Goal: Task Accomplishment & Management: Manage account settings

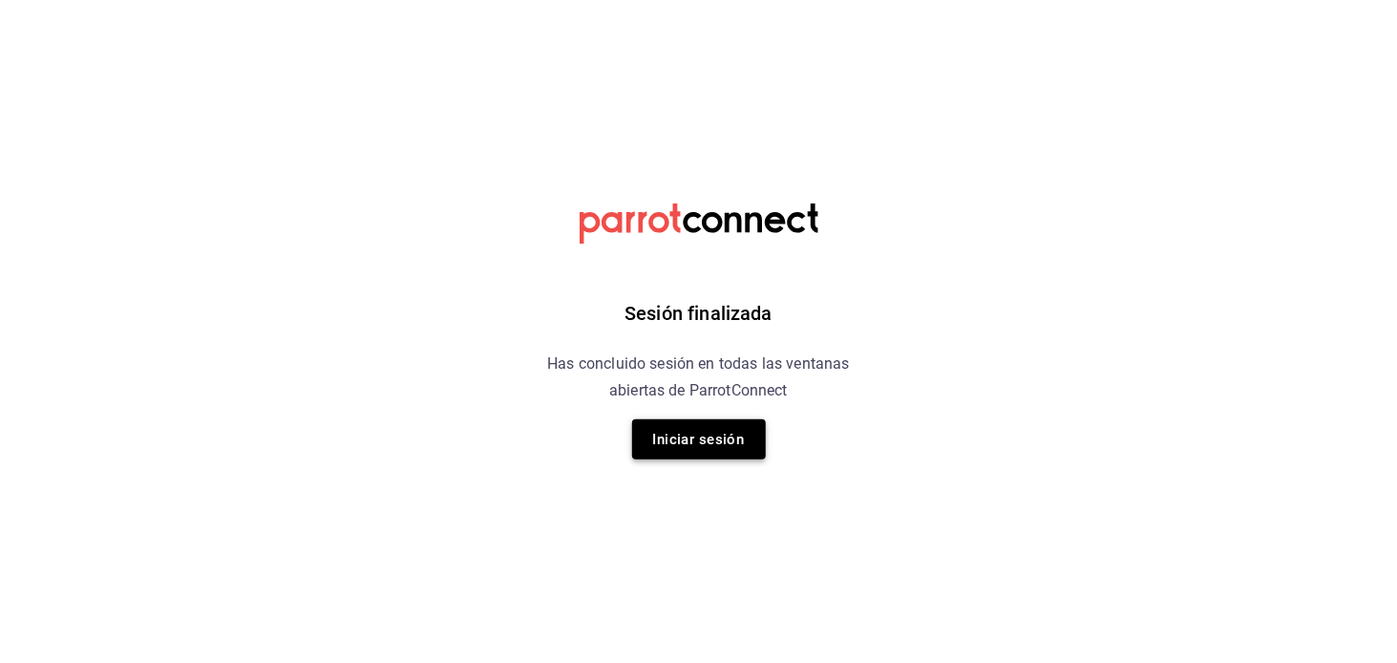
click at [726, 439] on button "Iniciar sesión" at bounding box center [699, 439] width 134 height 40
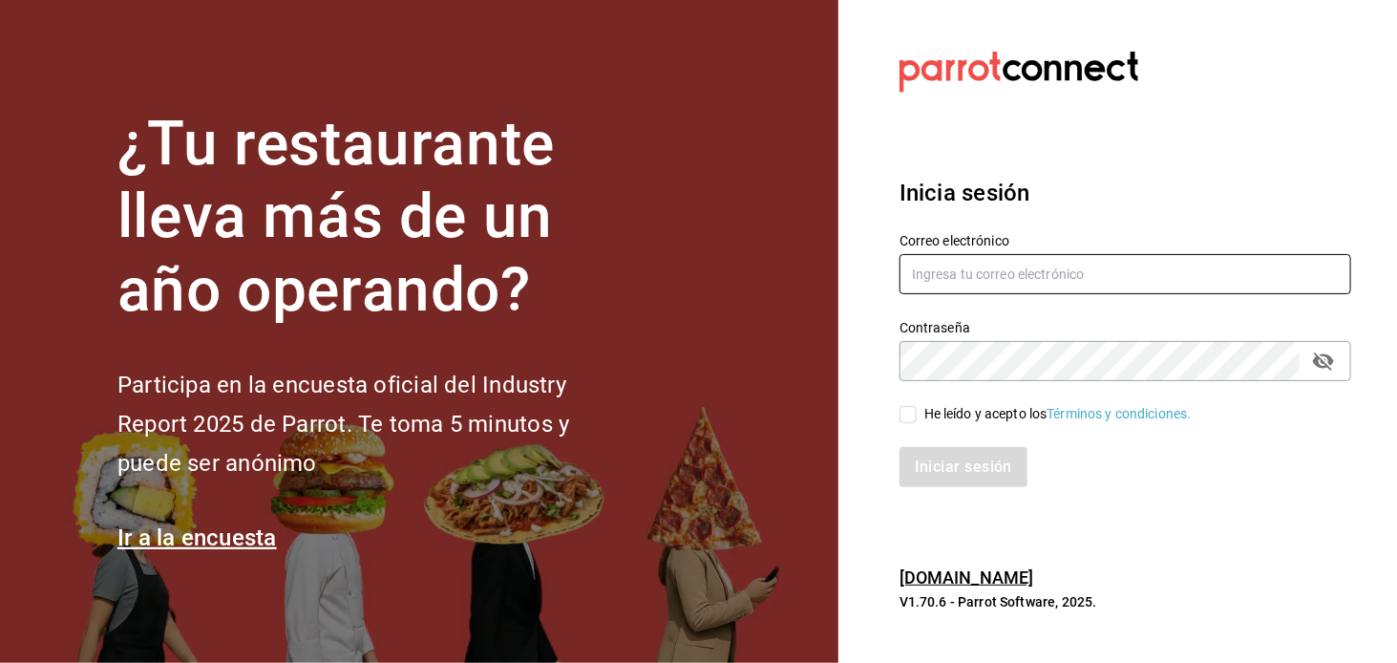
type input "[EMAIL_ADDRESS][DOMAIN_NAME]"
click at [960, 402] on div "He leído y acepto los Términos y condiciones." at bounding box center [1114, 403] width 475 height 44
click at [950, 413] on div "He leído y acepto los Términos y condiciones." at bounding box center [1057, 414] width 267 height 20
click at [917, 413] on input "He leído y acepto los Términos y condiciones." at bounding box center [908, 414] width 17 height 17
checkbox input "true"
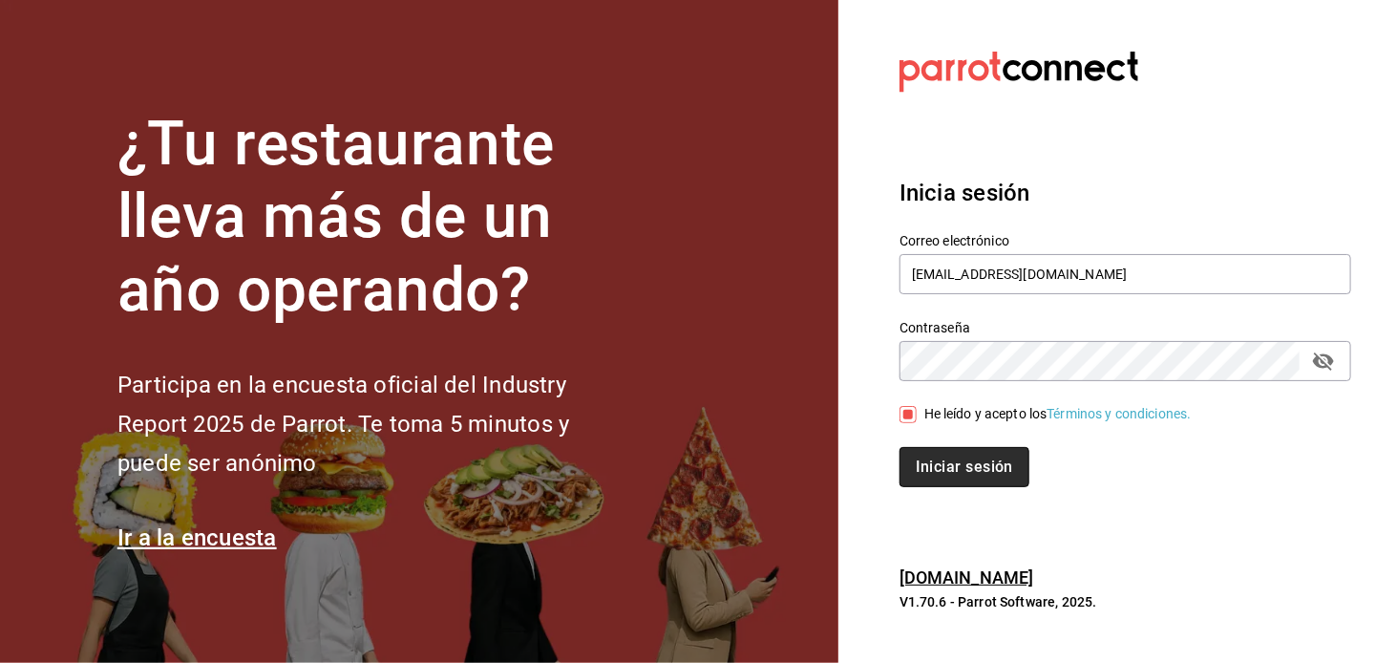
click at [918, 485] on button "Iniciar sesión" at bounding box center [965, 467] width 130 height 40
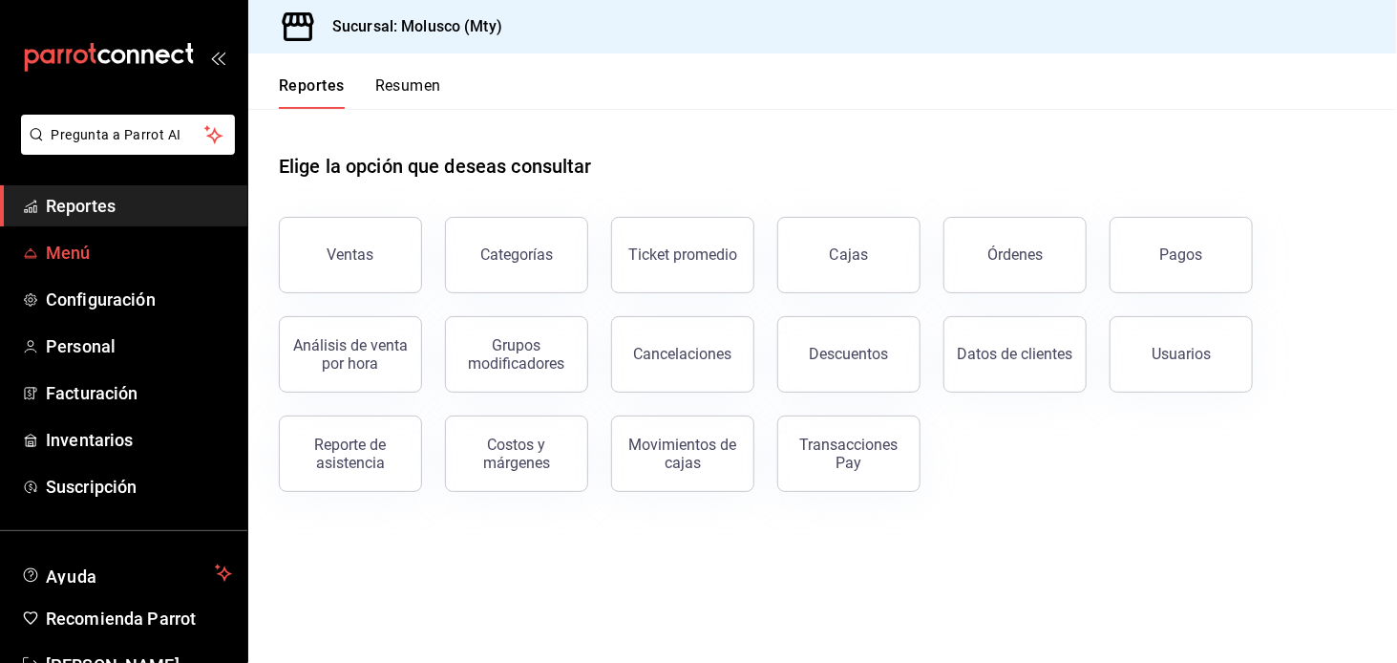
click at [62, 259] on span "Menú" at bounding box center [139, 253] width 186 height 26
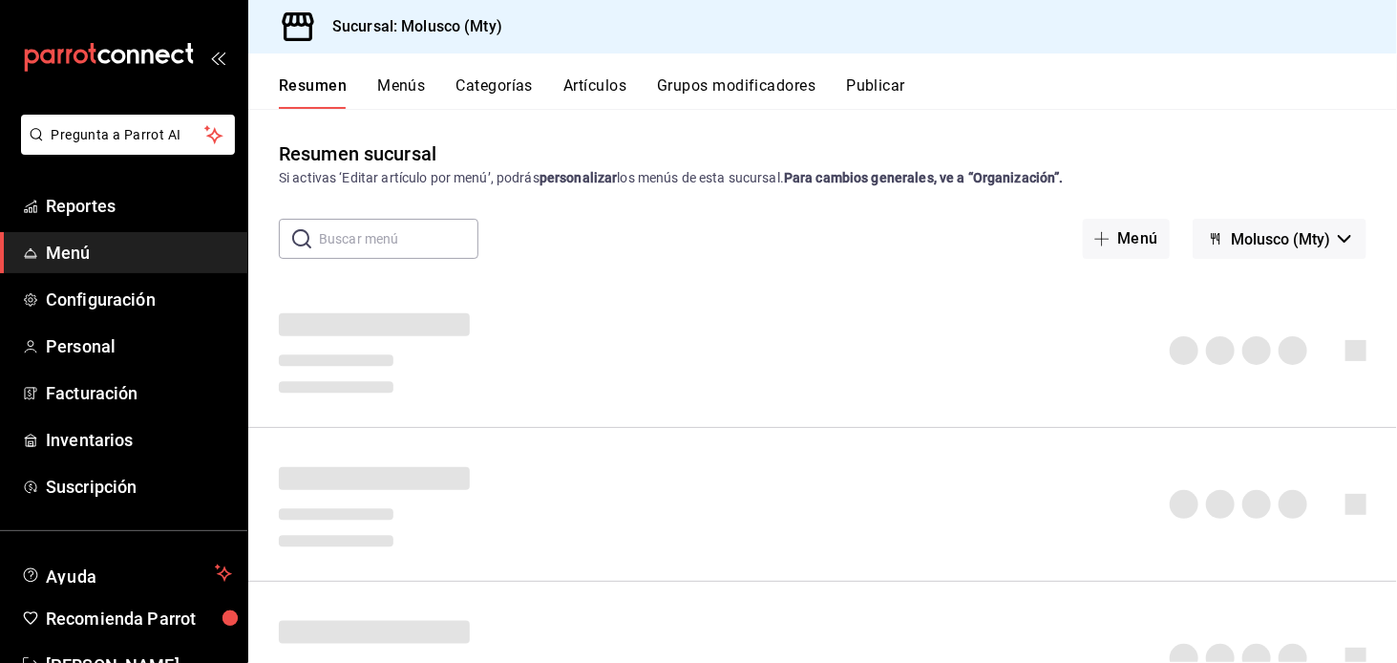
click at [586, 88] on button "Artículos" at bounding box center [594, 92] width 63 height 32
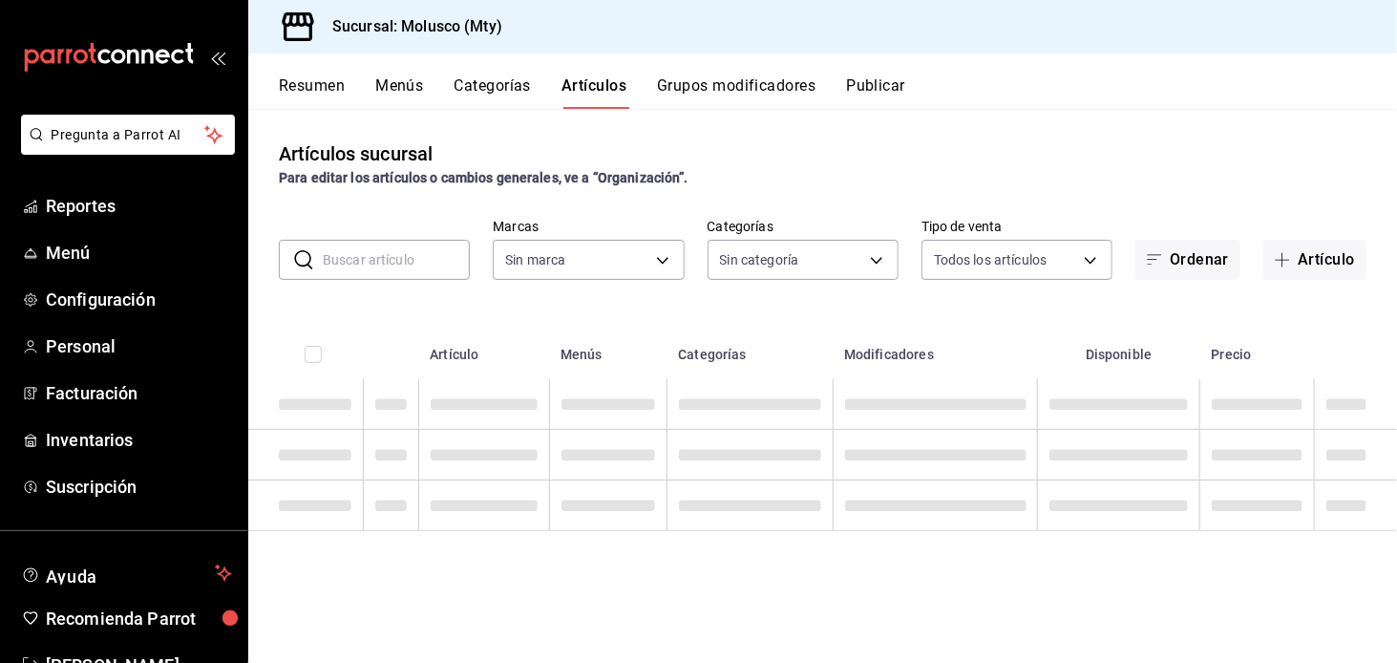
type input "356499dc-45b1-4a46-87a0-ed45505369c2"
type input "9e1dfcf3-8bc7-4560-bda8-abc82440ed9a,1c4ce0f8-69a2-4795-af25-3821d1c97135,73dc6…"
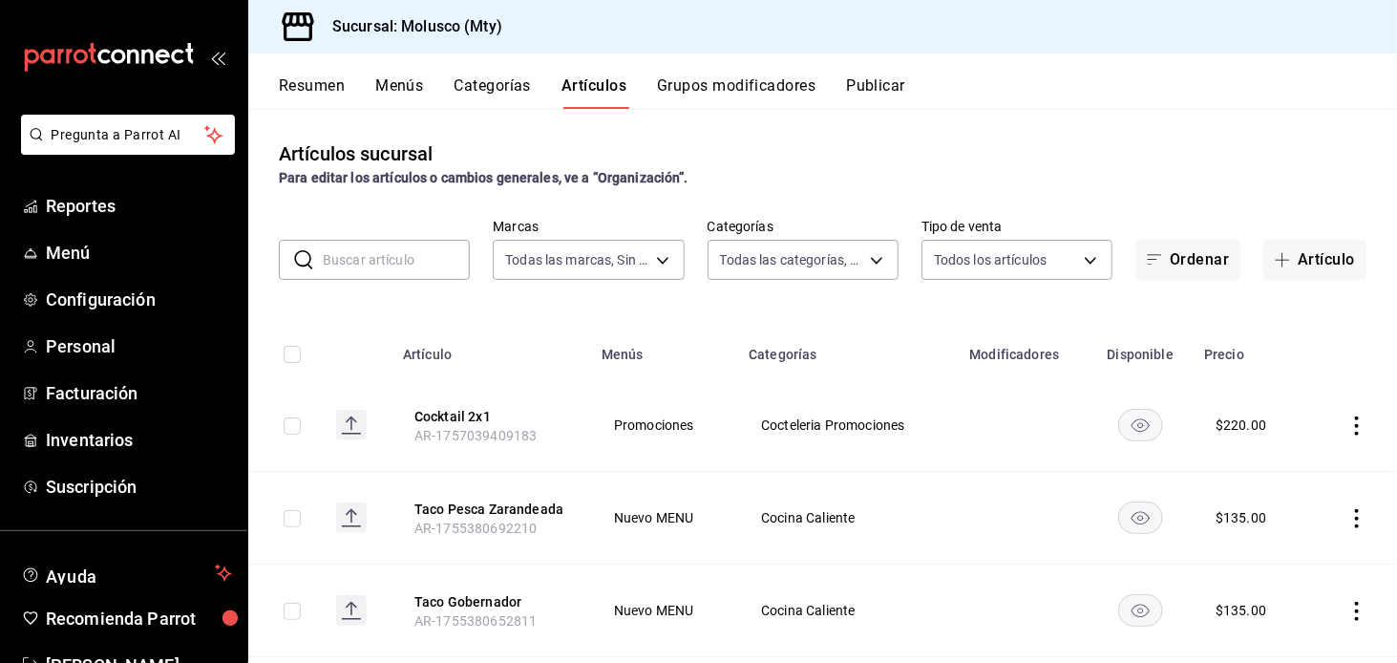
click at [399, 260] on input "text" at bounding box center [396, 260] width 147 height 38
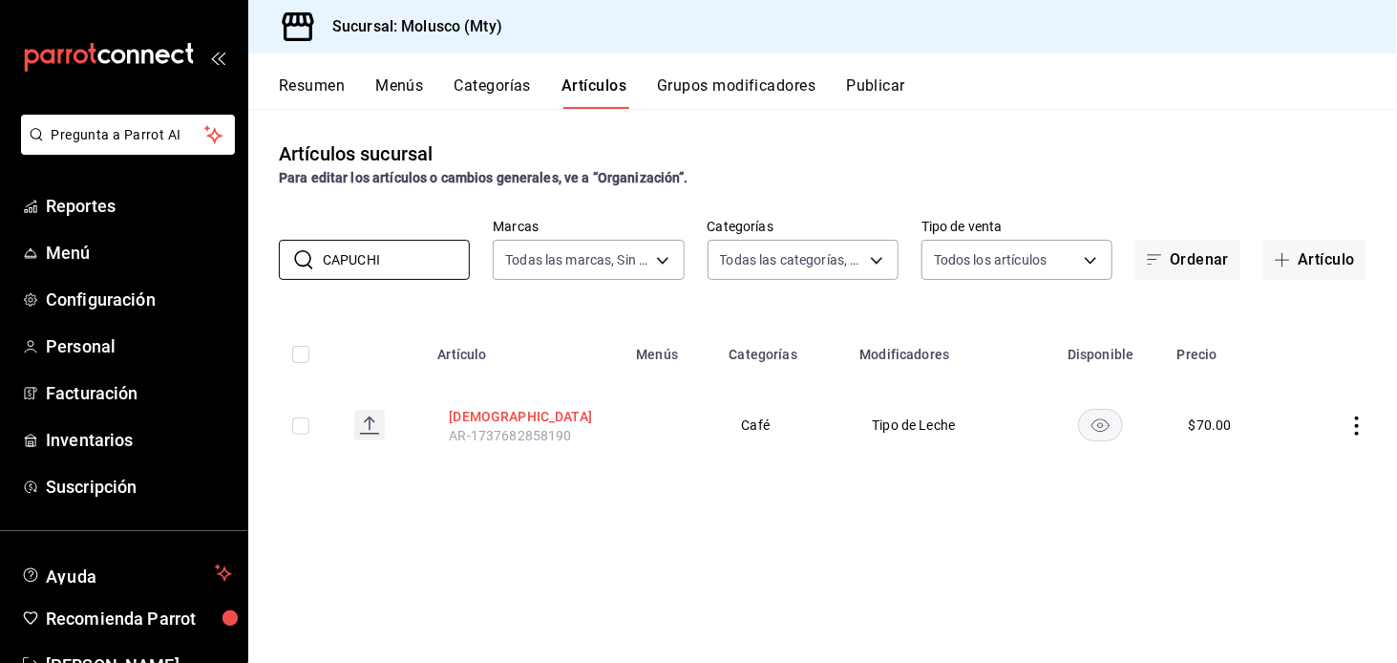
type input "CAPUCHI"
click at [491, 415] on button "[DEMOGRAPHIC_DATA]" at bounding box center [525, 416] width 153 height 19
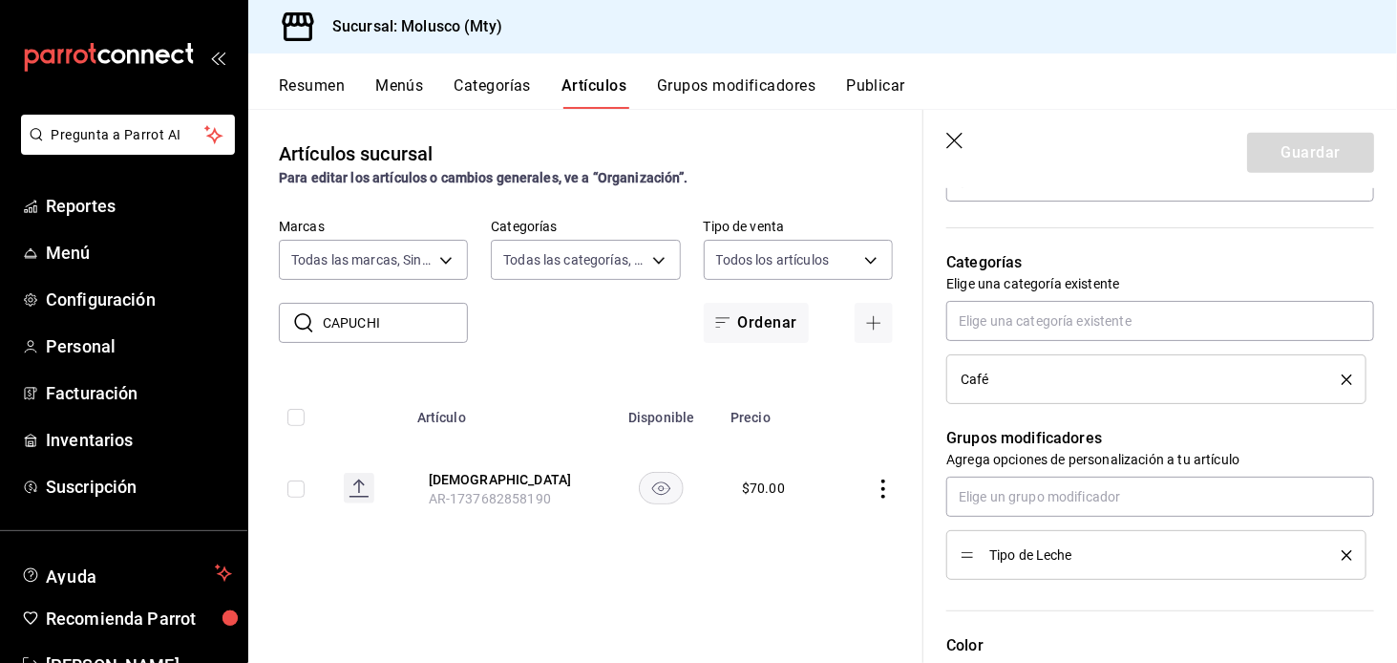
scroll to position [505, 0]
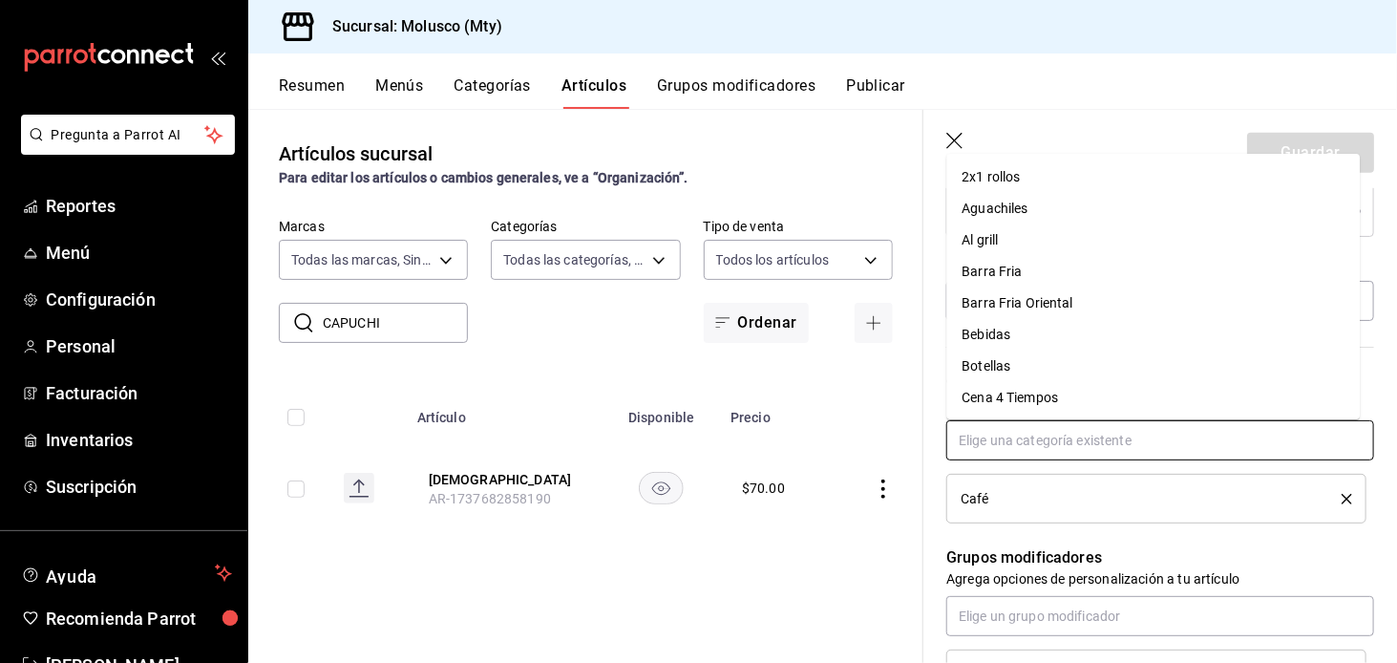
click at [1055, 438] on input "text" at bounding box center [1160, 440] width 428 height 40
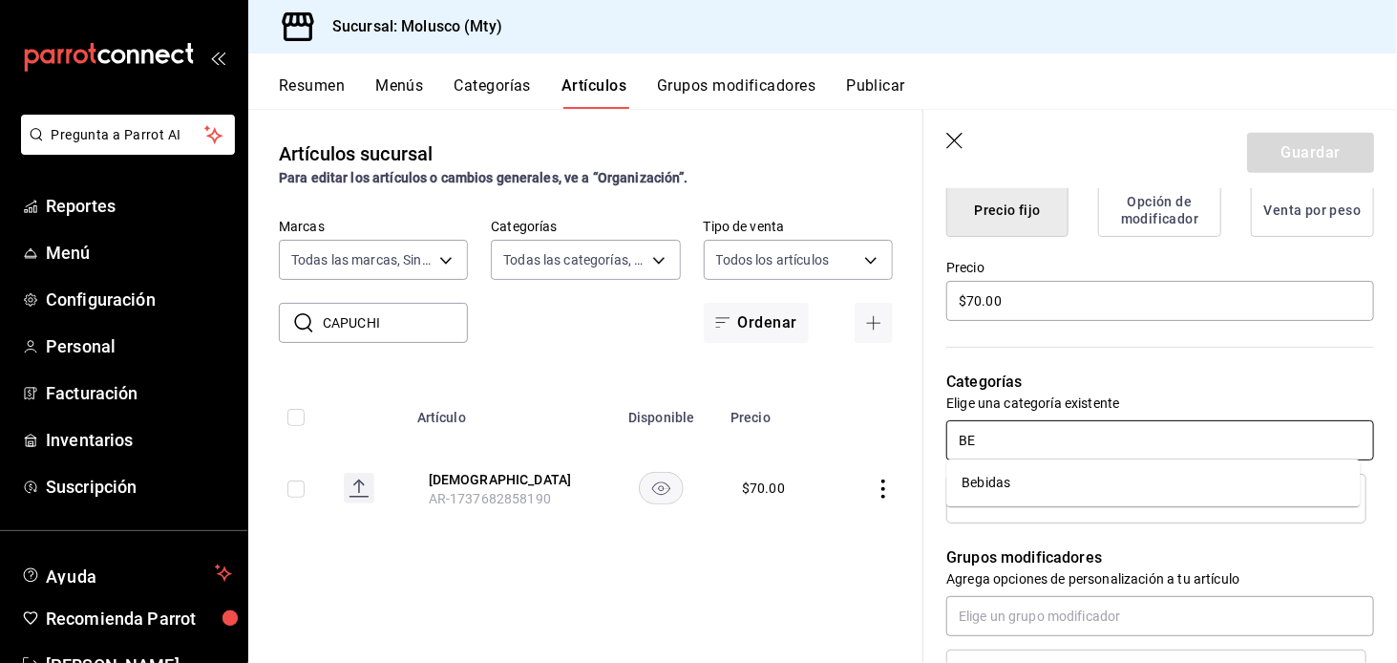
type input "B"
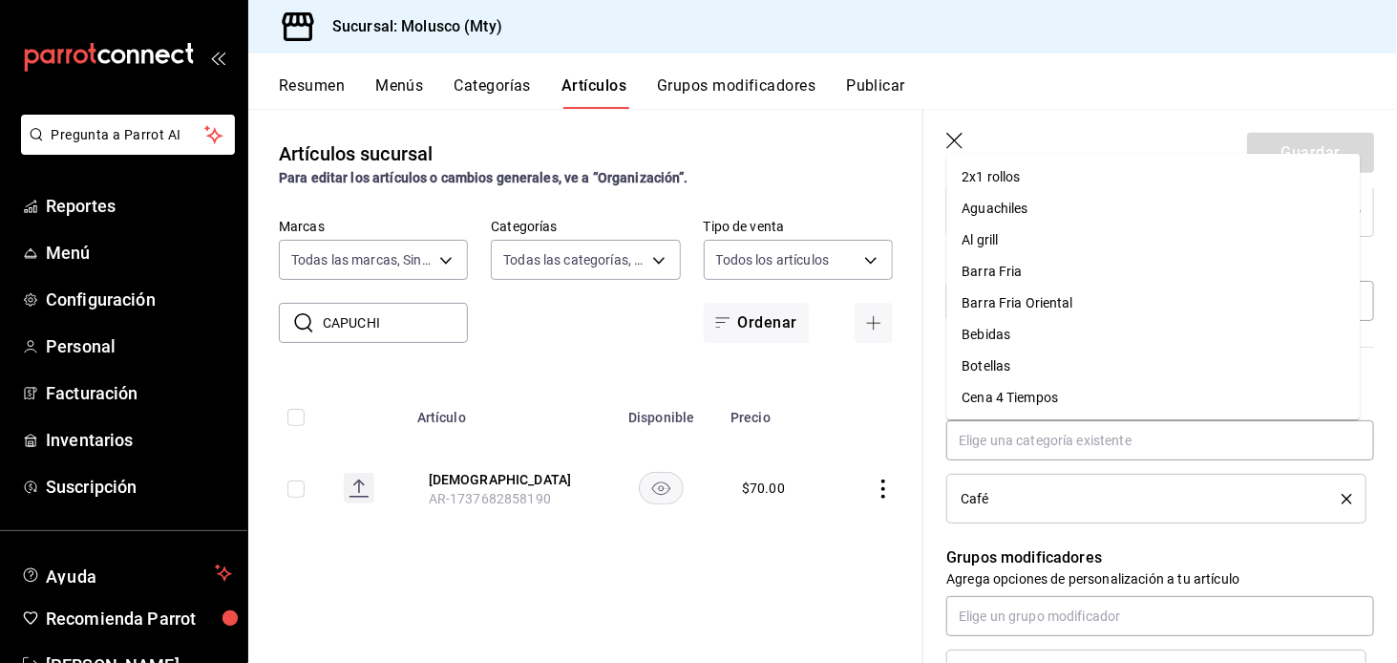
click at [491, 96] on button "Categorías" at bounding box center [493, 92] width 77 height 32
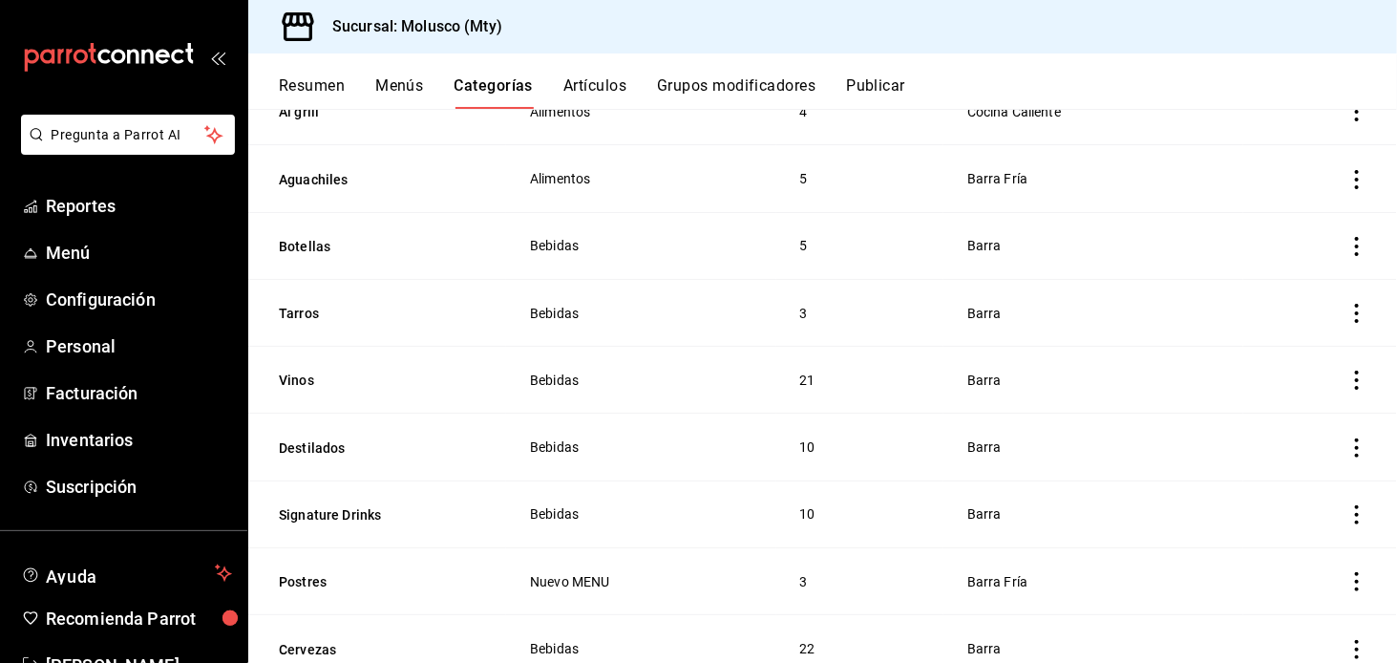
scroll to position [980, 0]
click at [550, 372] on span "Bebidas" at bounding box center [641, 378] width 223 height 13
click at [308, 370] on button "Vinos" at bounding box center [374, 379] width 191 height 19
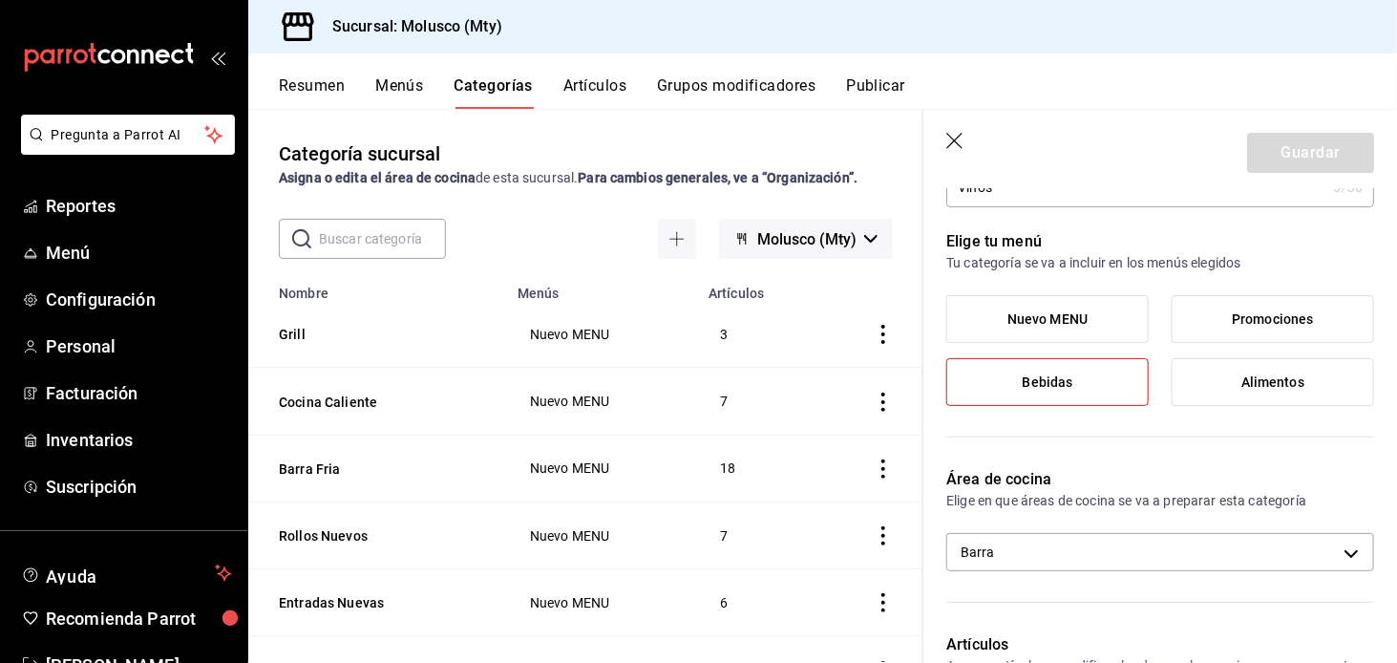
click at [945, 152] on header "Guardar" at bounding box center [1160, 149] width 474 height 78
click at [950, 134] on icon "button" at bounding box center [955, 142] width 19 height 19
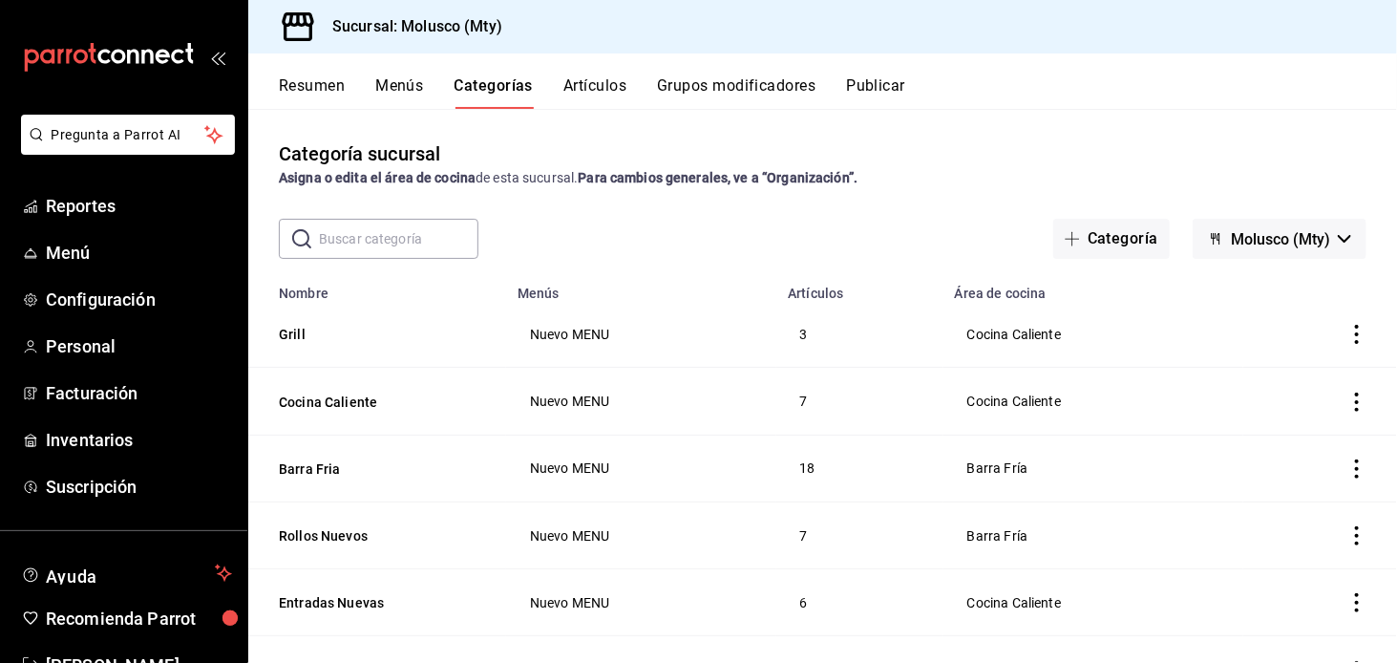
click at [449, 234] on input "text" at bounding box center [398, 239] width 159 height 38
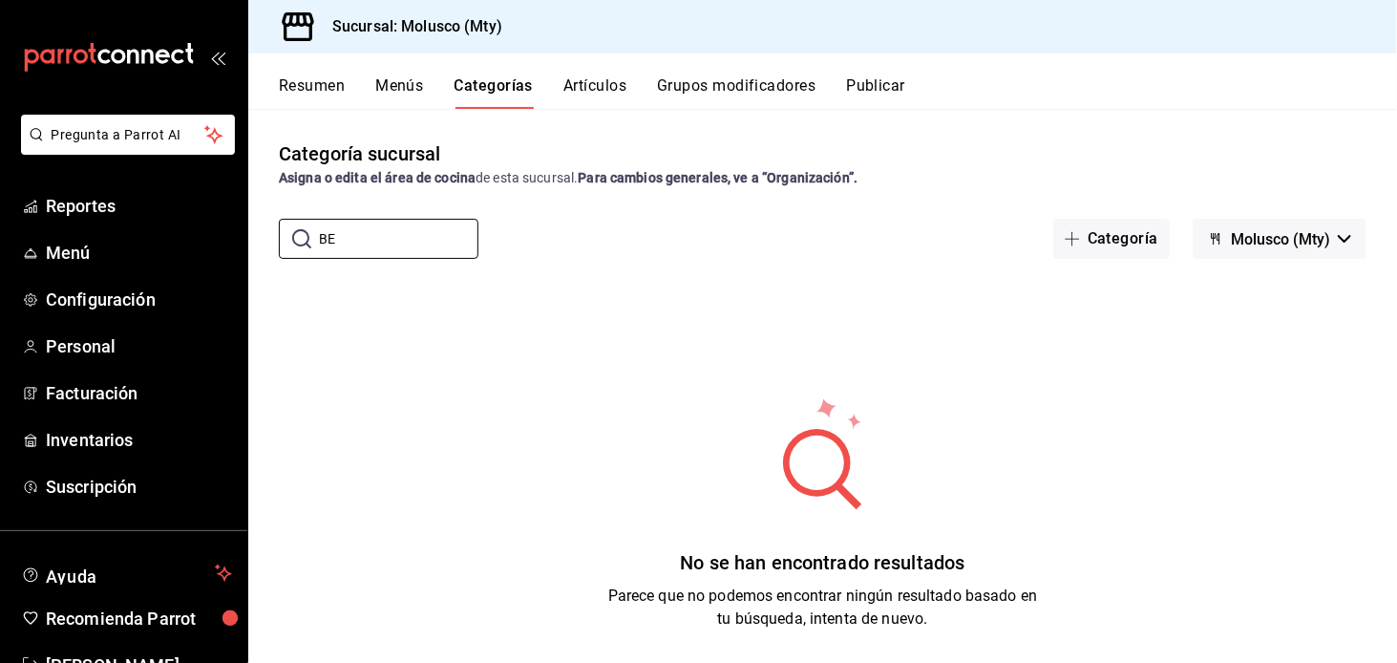
type input "B"
type input "b"
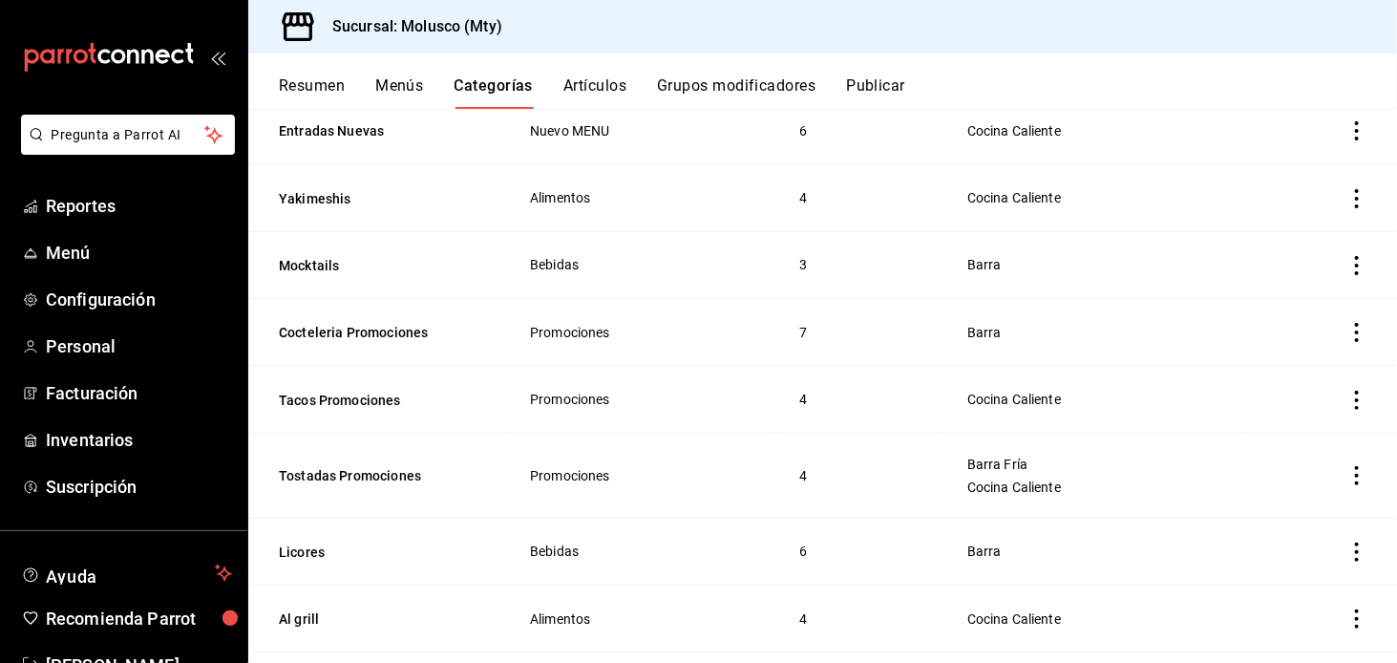
scroll to position [489, 0]
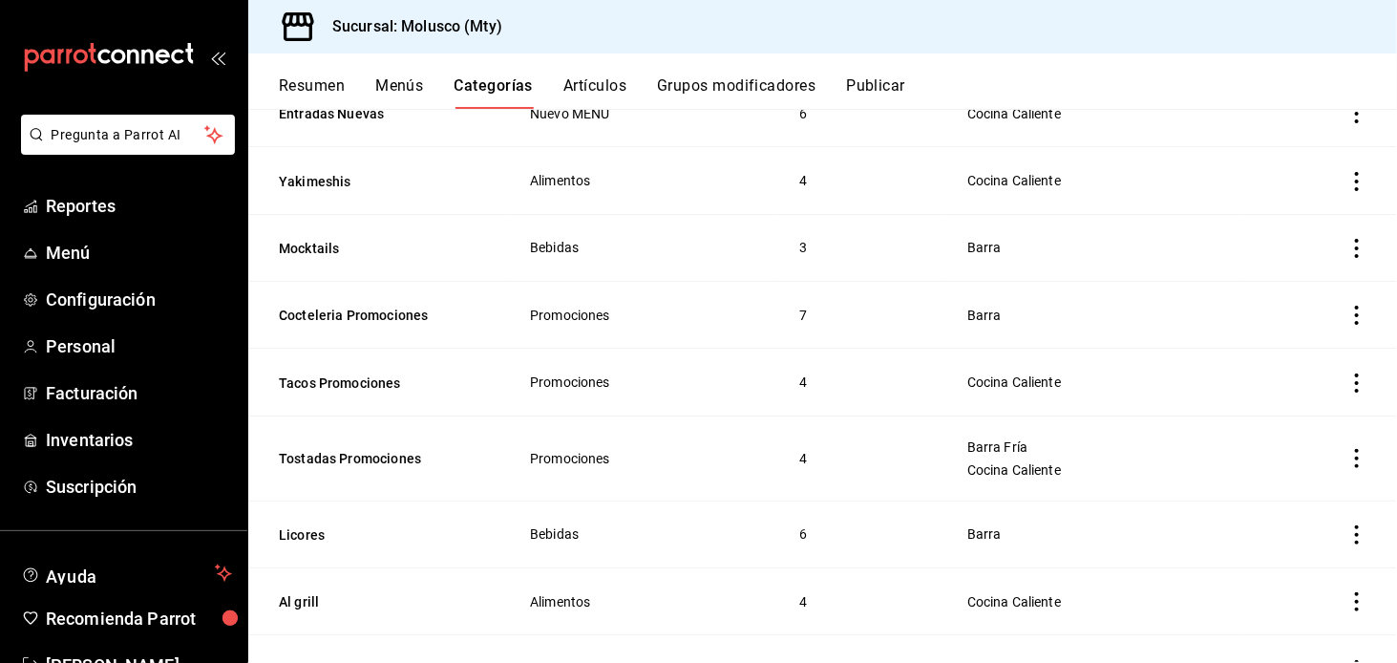
click at [608, 95] on button "Artículos" at bounding box center [594, 92] width 63 height 32
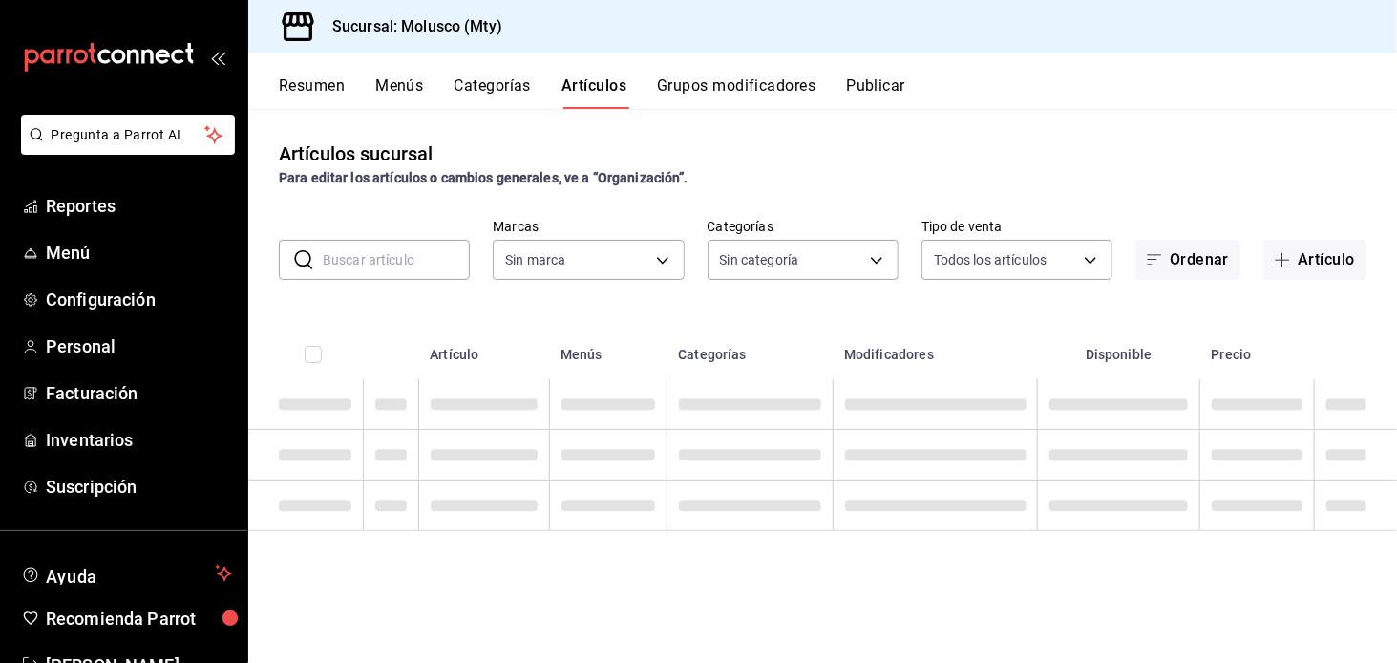
click at [358, 265] on input "text" at bounding box center [396, 260] width 147 height 38
type input "356499dc-45b1-4a46-87a0-ed45505369c2"
type input "9e1dfcf3-8bc7-4560-bda8-abc82440ed9a,1c4ce0f8-69a2-4795-af25-3821d1c97135,73dc6…"
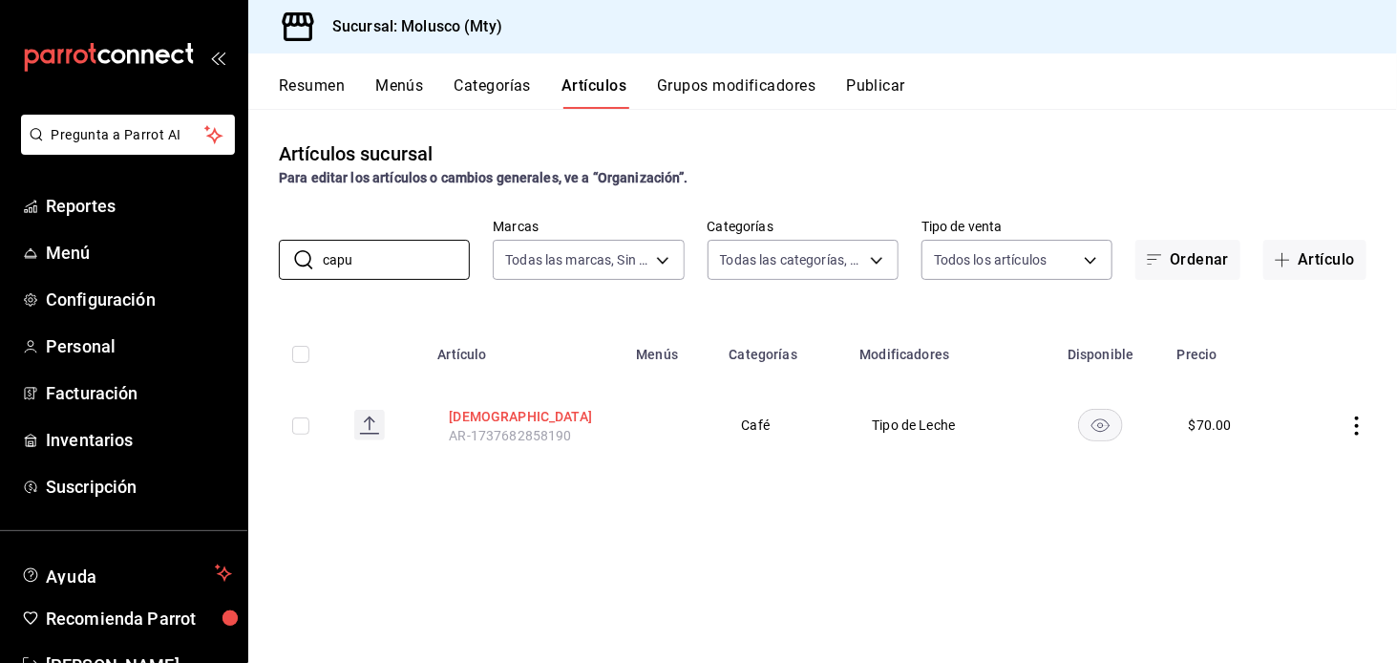
type input "capu"
click at [504, 420] on button "[DEMOGRAPHIC_DATA]" at bounding box center [525, 416] width 153 height 19
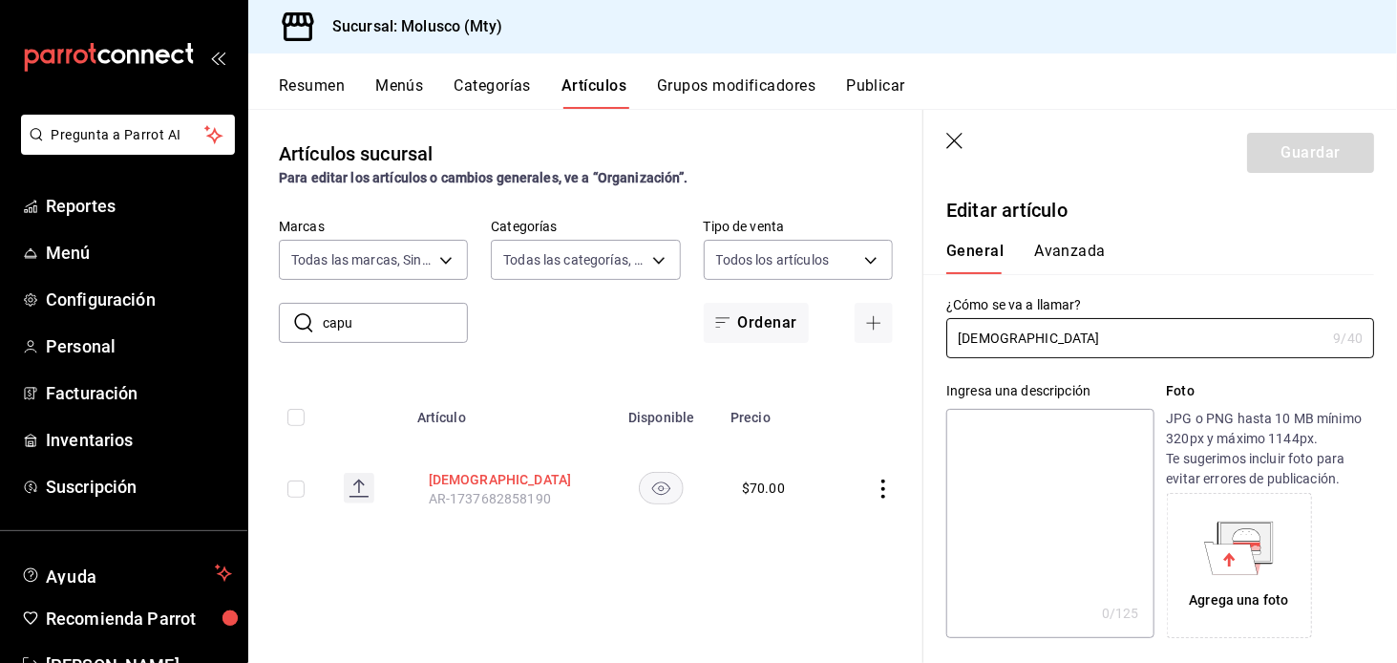
type input "$70.00"
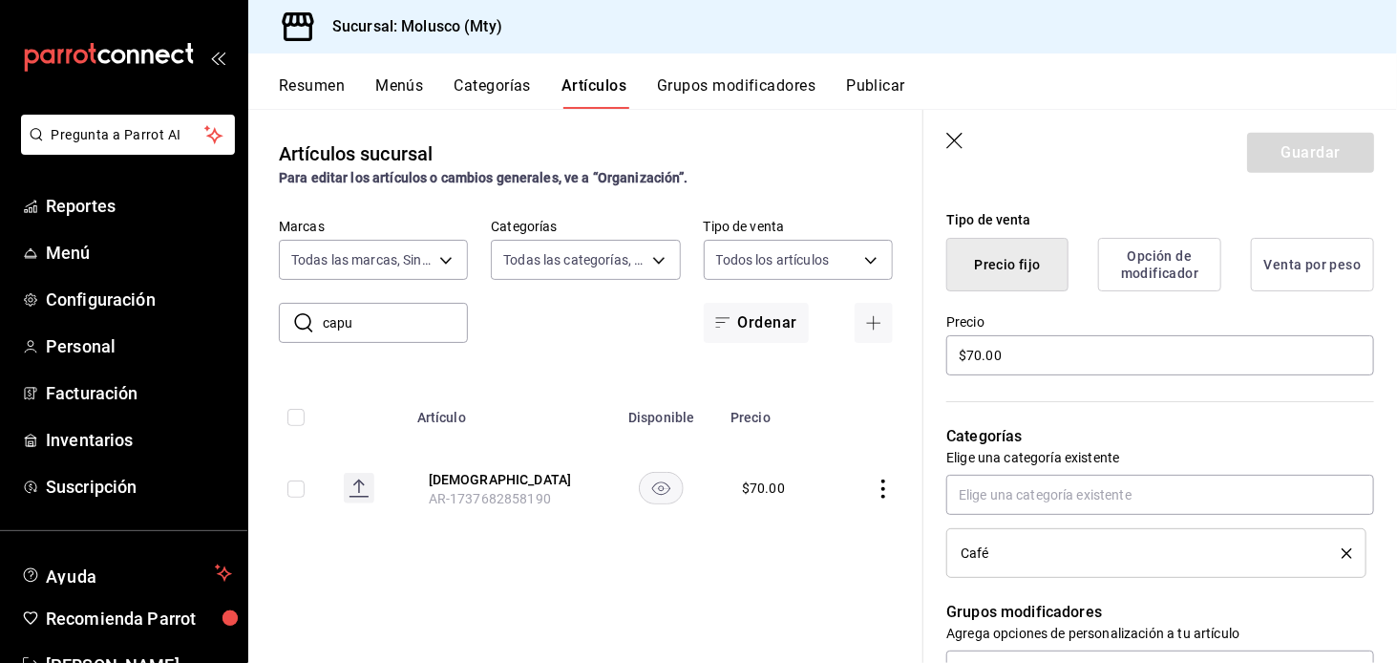
scroll to position [452, 0]
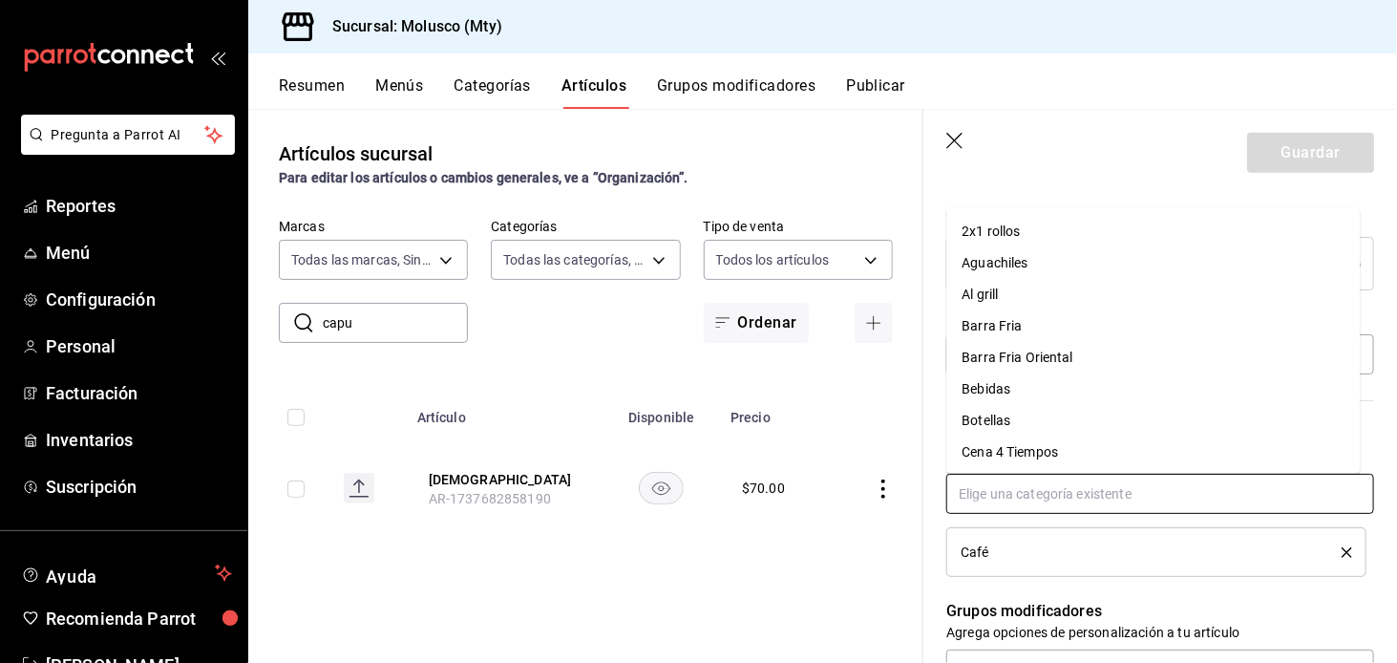
click at [1215, 512] on input "text" at bounding box center [1160, 494] width 428 height 40
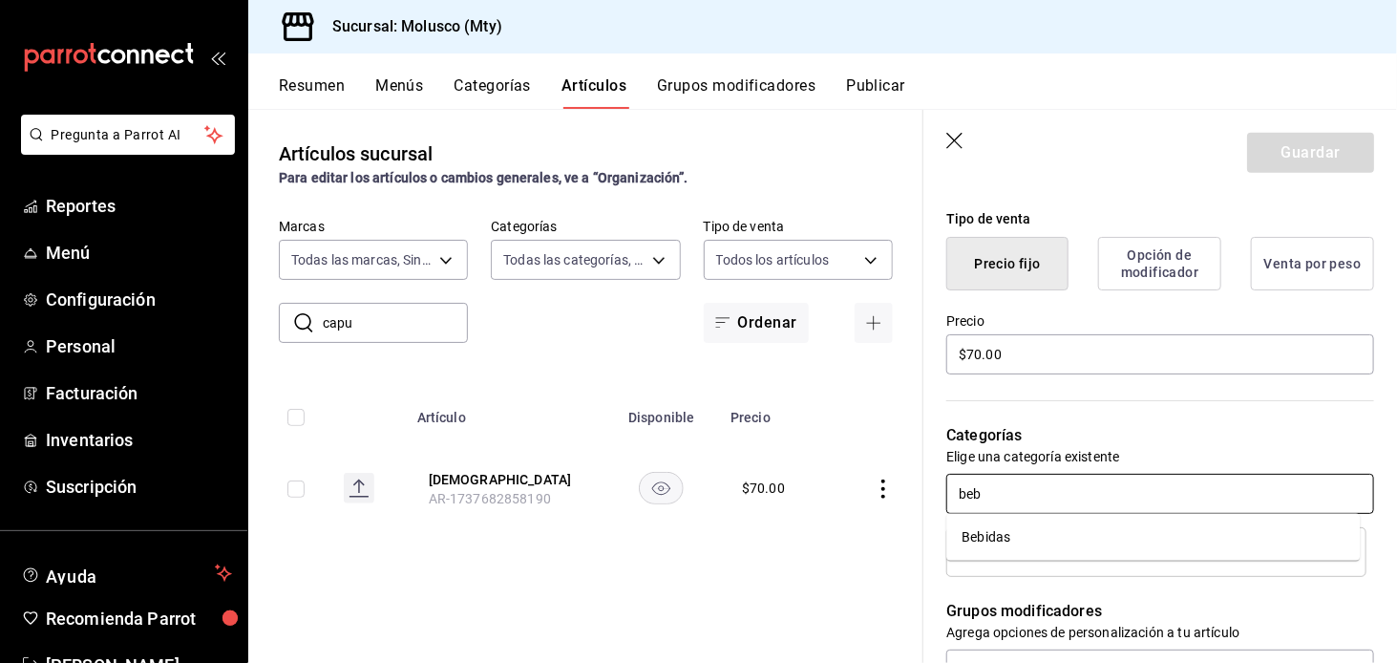
type input "bebi"
click at [1291, 534] on li "Bebidas" at bounding box center [1153, 537] width 414 height 32
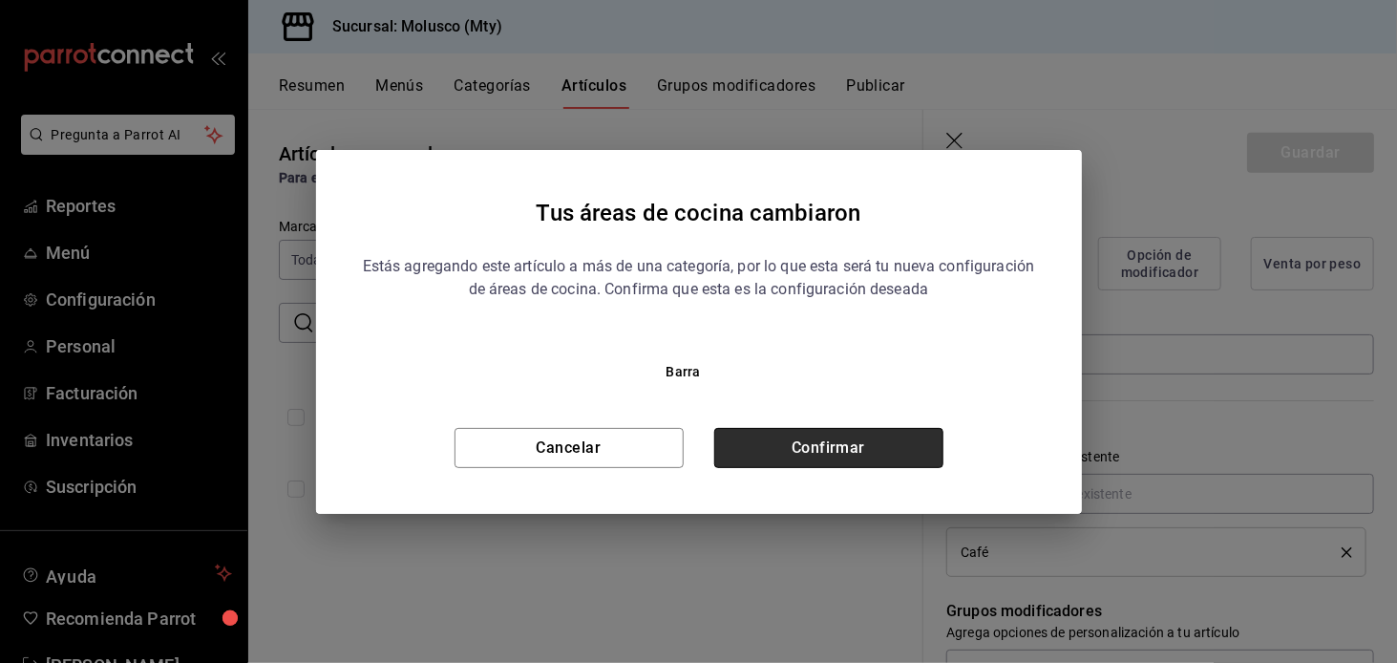
click at [789, 446] on button "Confirmar" at bounding box center [828, 448] width 229 height 40
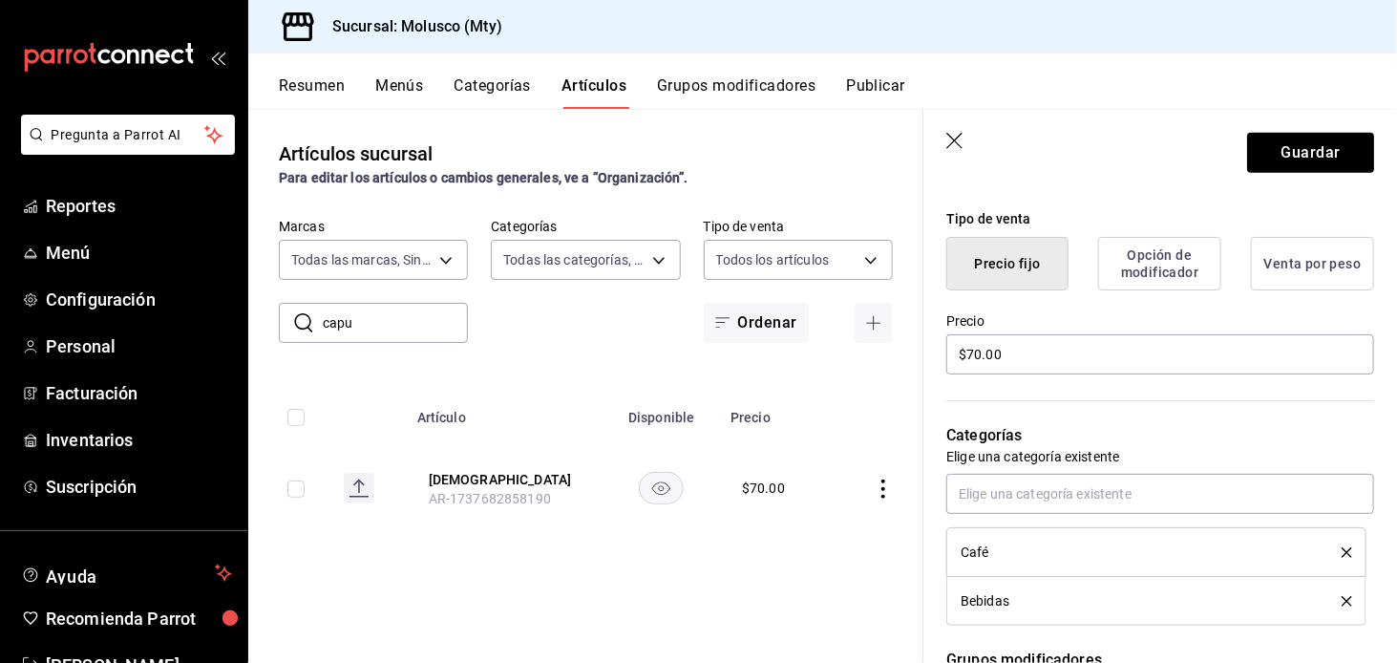
click at [1342, 549] on icon "delete" at bounding box center [1347, 552] width 11 height 11
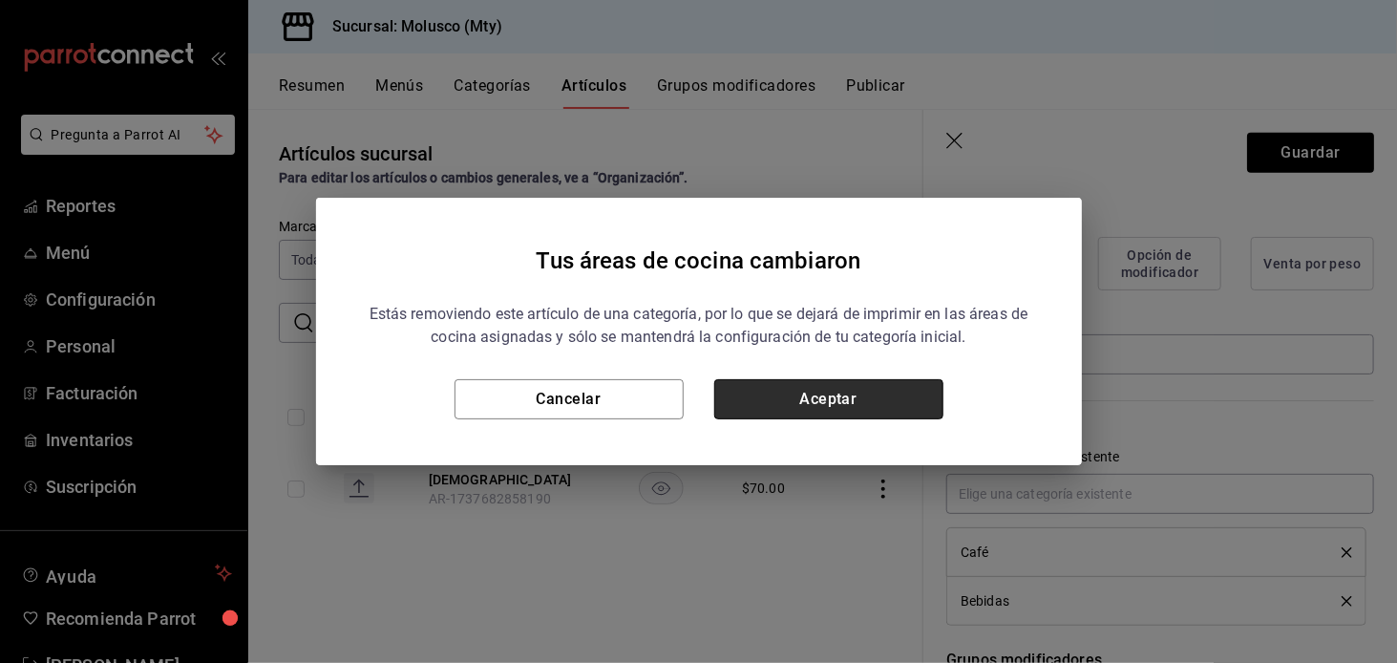
click at [844, 396] on button "Aceptar" at bounding box center [828, 399] width 229 height 40
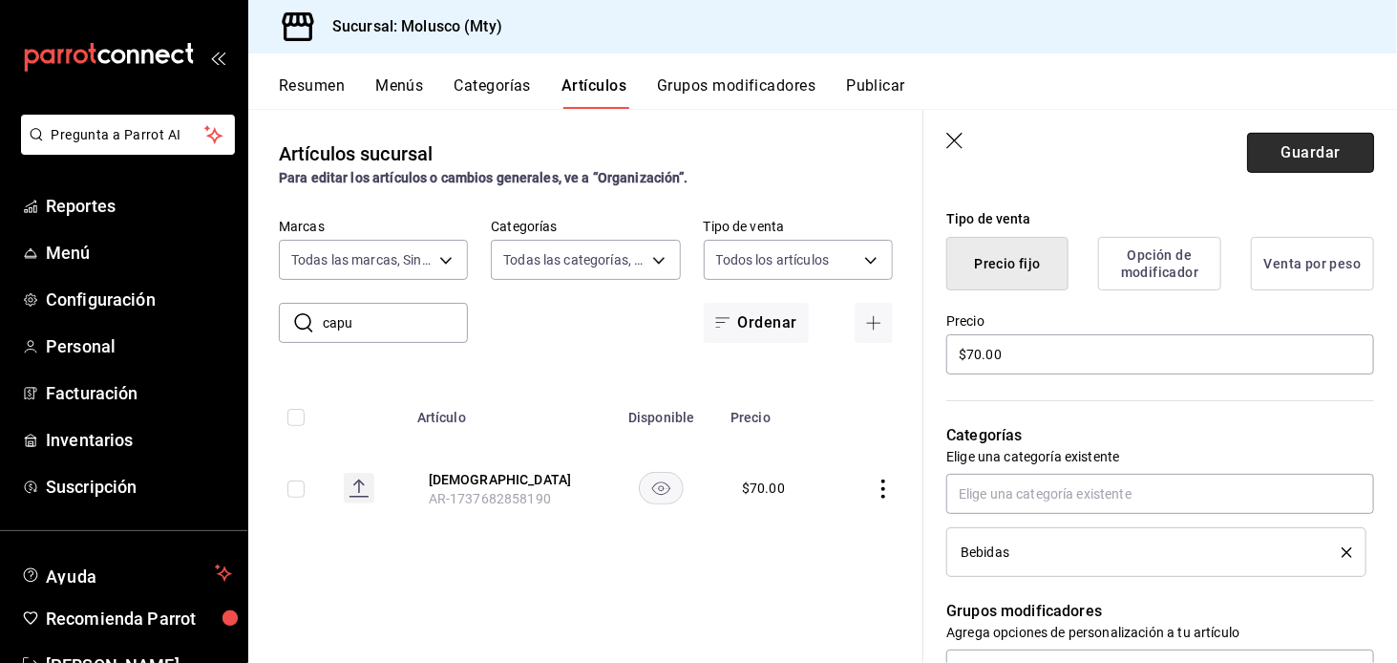
click at [1280, 144] on button "Guardar" at bounding box center [1310, 153] width 127 height 40
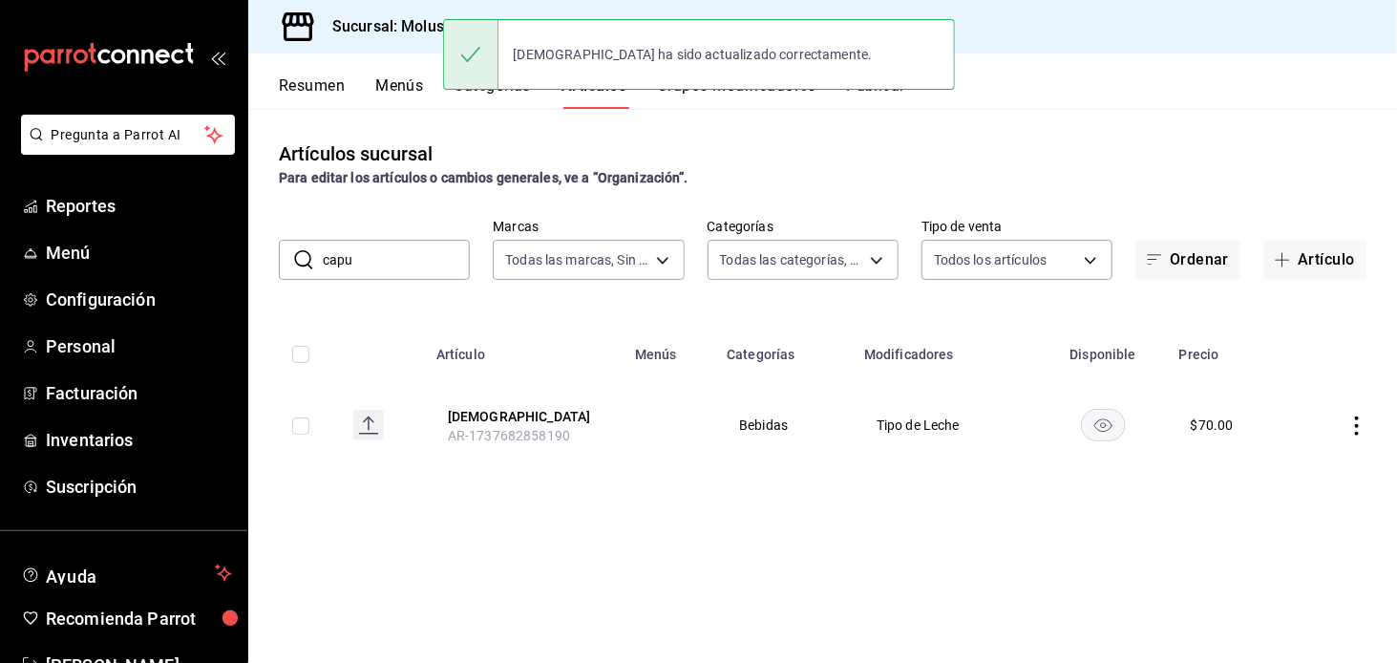
click at [406, 282] on div "Artículos sucursal Para editar los artículos o cambios generales, ve a “Organiz…" at bounding box center [822, 385] width 1149 height 553
click at [417, 263] on input "capu" at bounding box center [396, 260] width 147 height 38
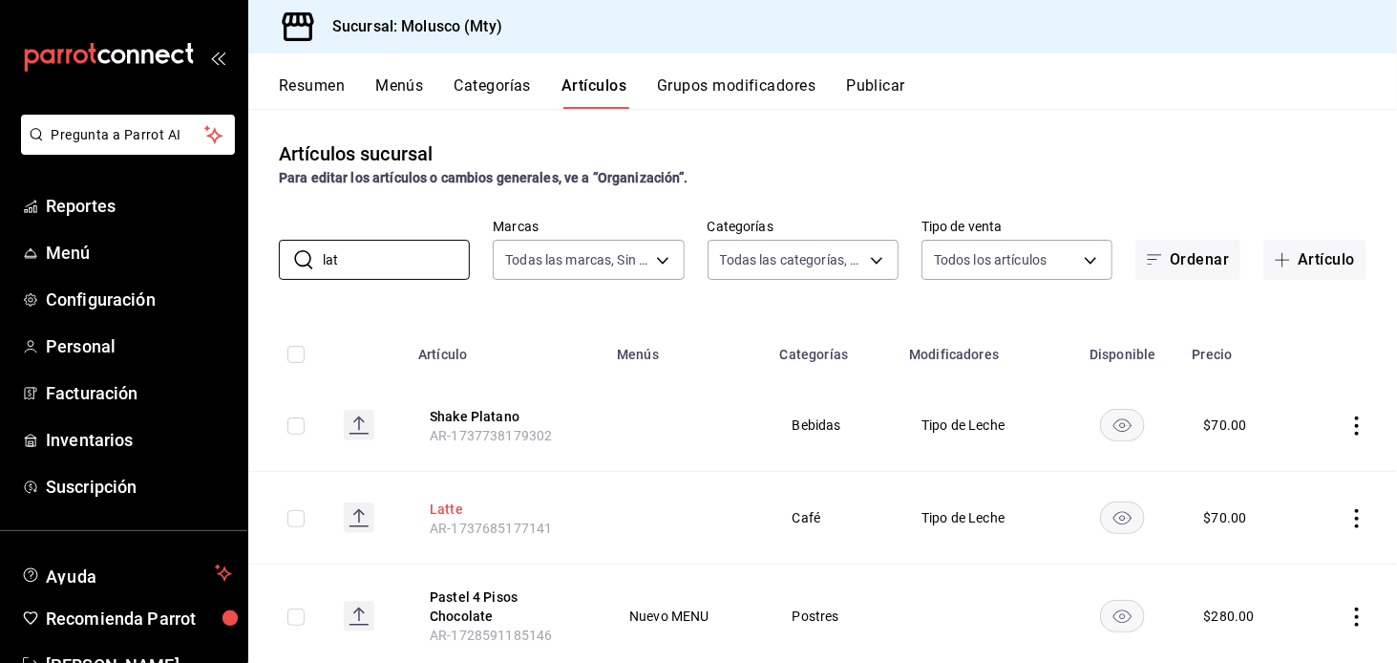
type input "lat"
click at [470, 511] on button "Latte" at bounding box center [506, 508] width 153 height 19
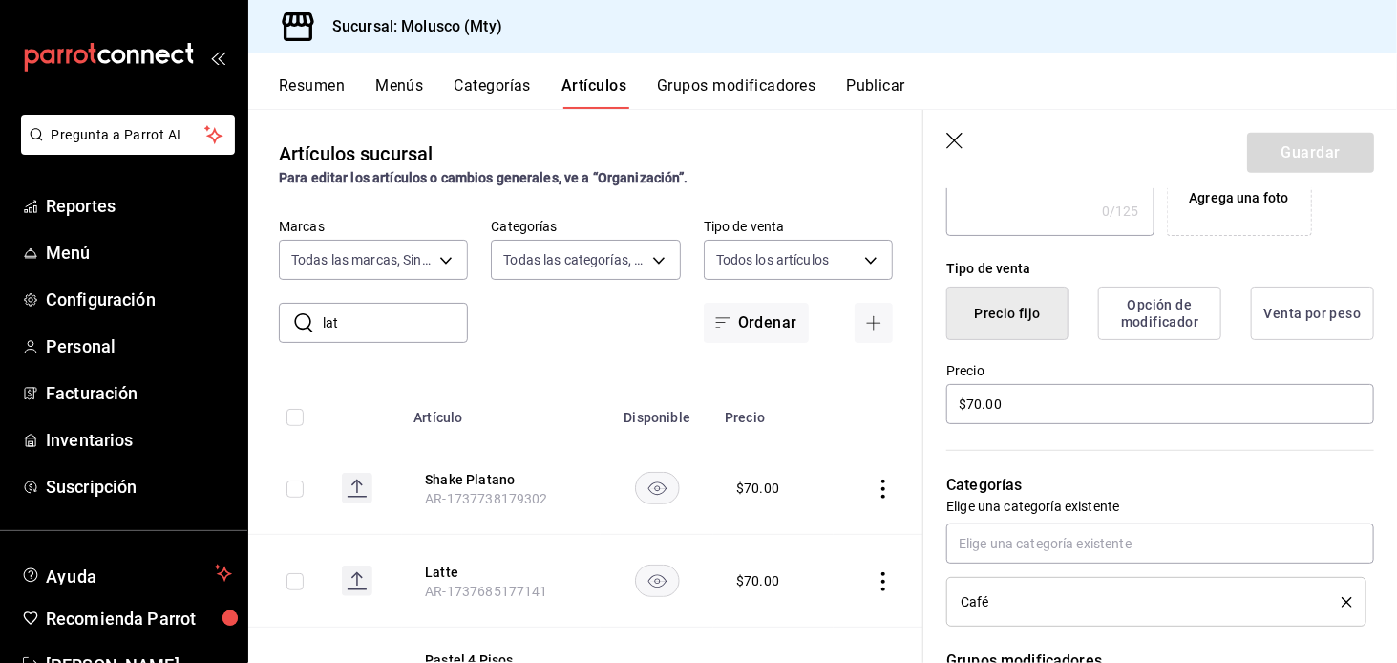
scroll to position [403, 0]
click at [1004, 528] on input "text" at bounding box center [1160, 542] width 428 height 40
type input "bebi"
click at [1062, 591] on li "Bebidas" at bounding box center [1153, 585] width 414 height 32
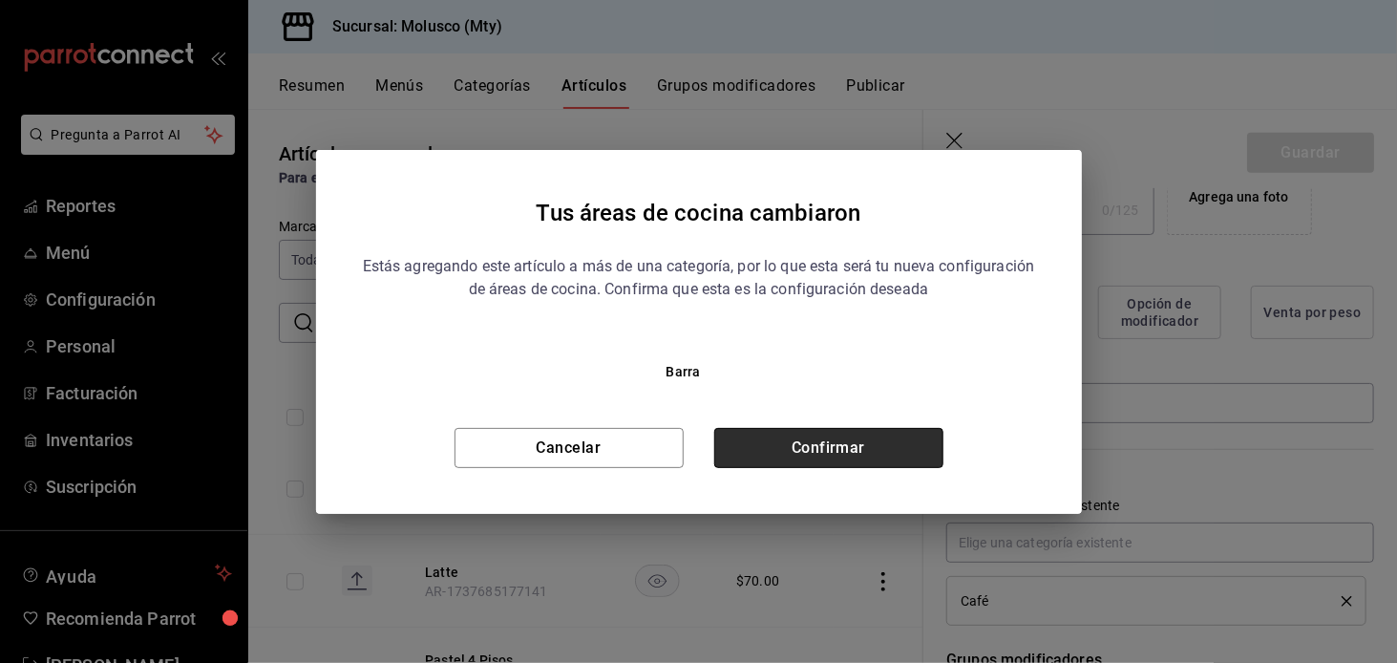
click at [840, 466] on button "Confirmar" at bounding box center [828, 448] width 229 height 40
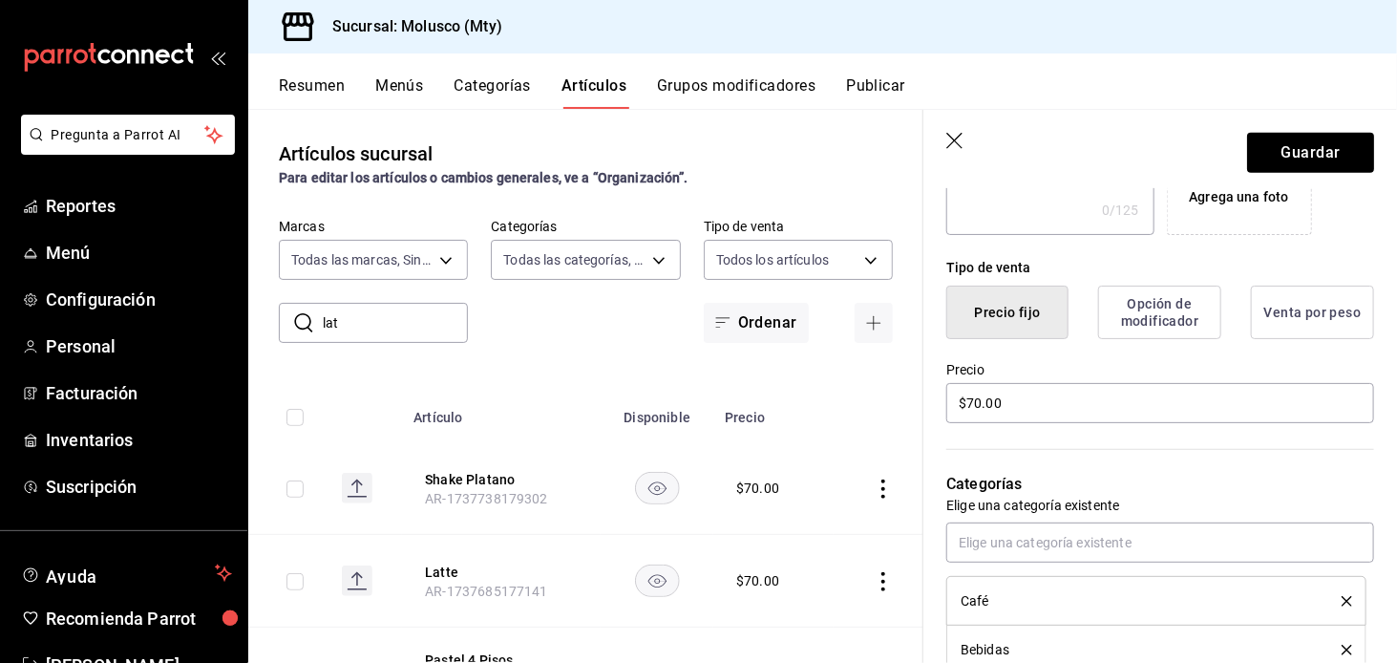
click at [1342, 597] on icon "delete" at bounding box center [1347, 601] width 11 height 11
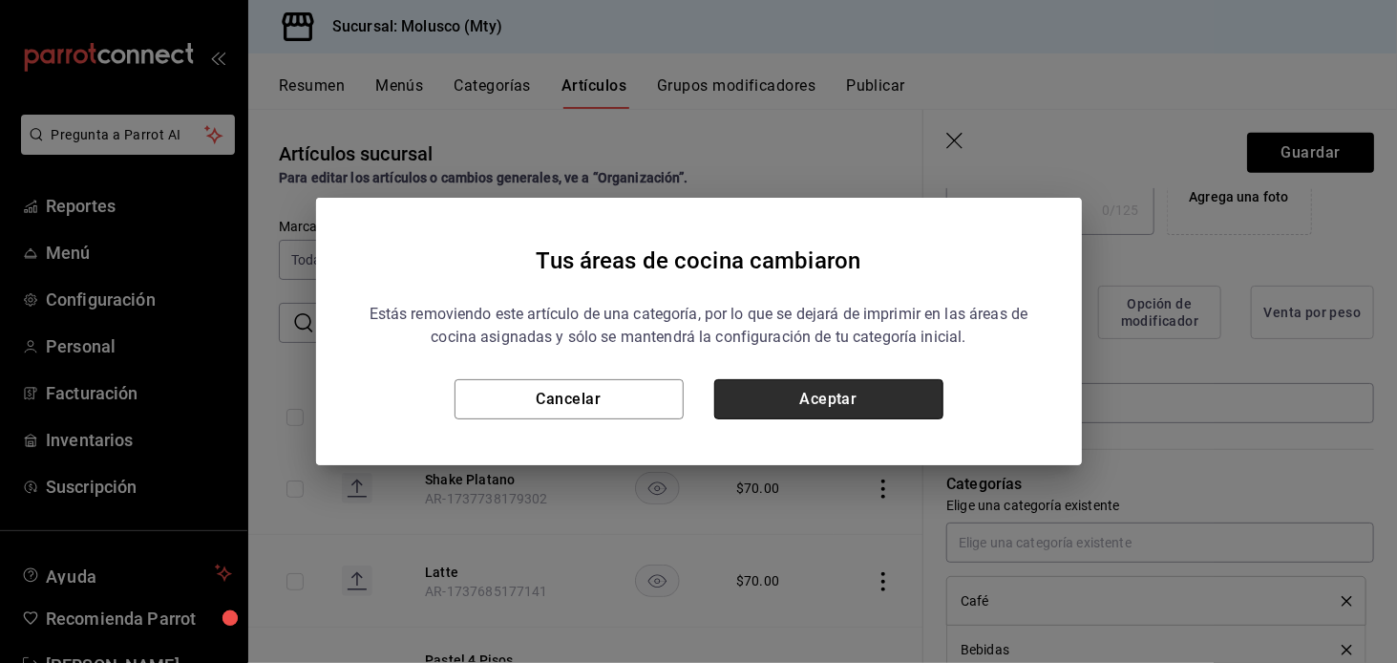
click at [854, 380] on button "Aceptar" at bounding box center [828, 399] width 229 height 40
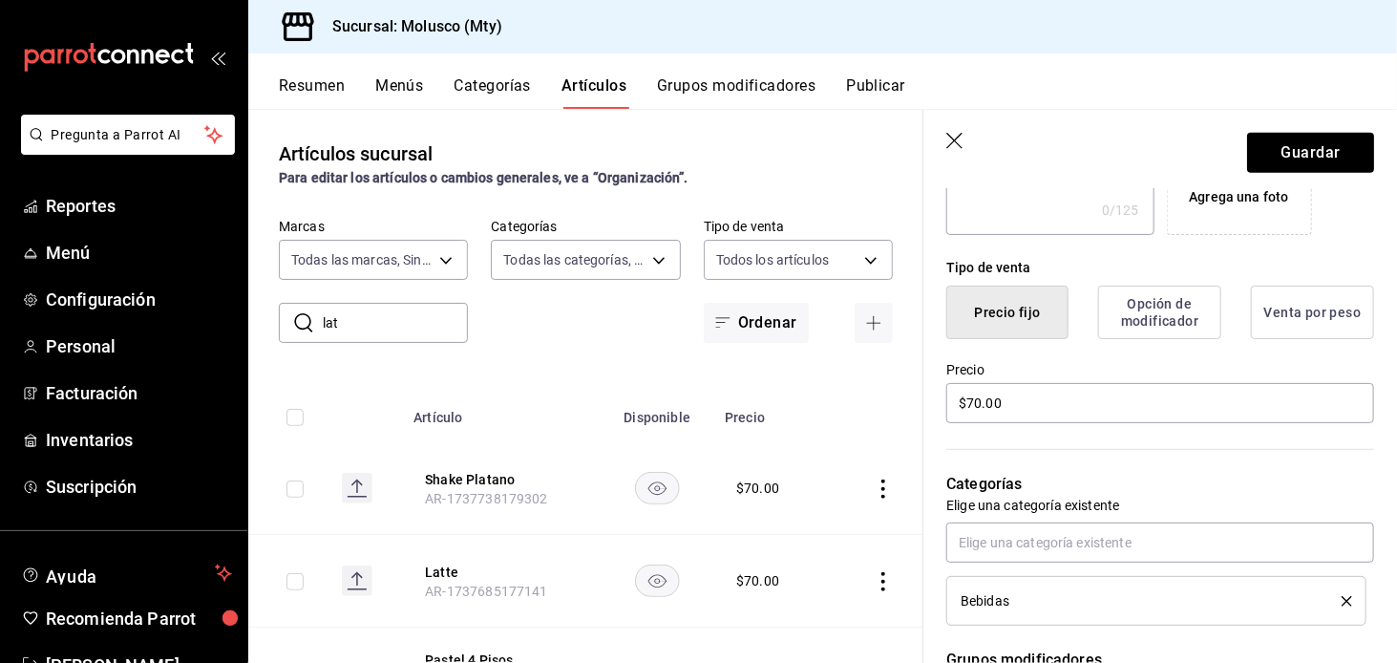
click at [854, 380] on div "Artículos sucursal Para editar los artículos o cambios generales, ve a “Organiz…" at bounding box center [585, 385] width 675 height 553
click at [1290, 147] on button "Guardar" at bounding box center [1310, 153] width 127 height 40
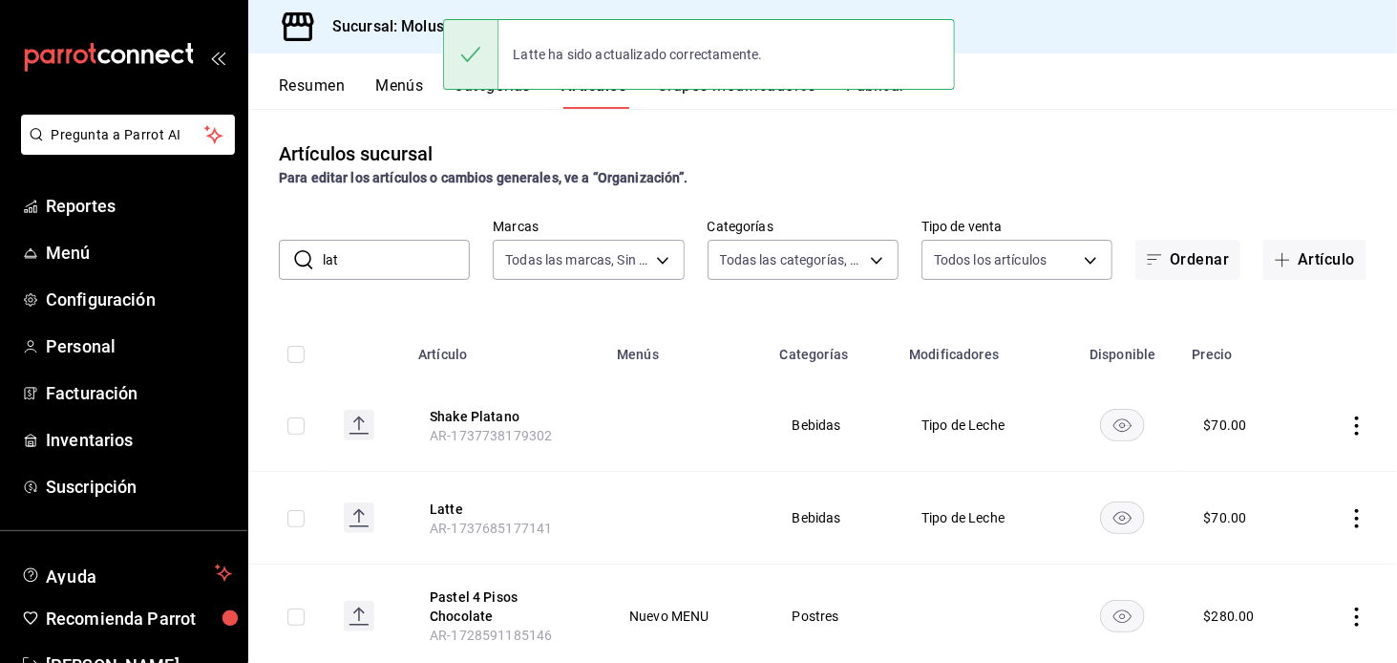
click at [398, 245] on input "lat" at bounding box center [396, 260] width 147 height 38
type input "l"
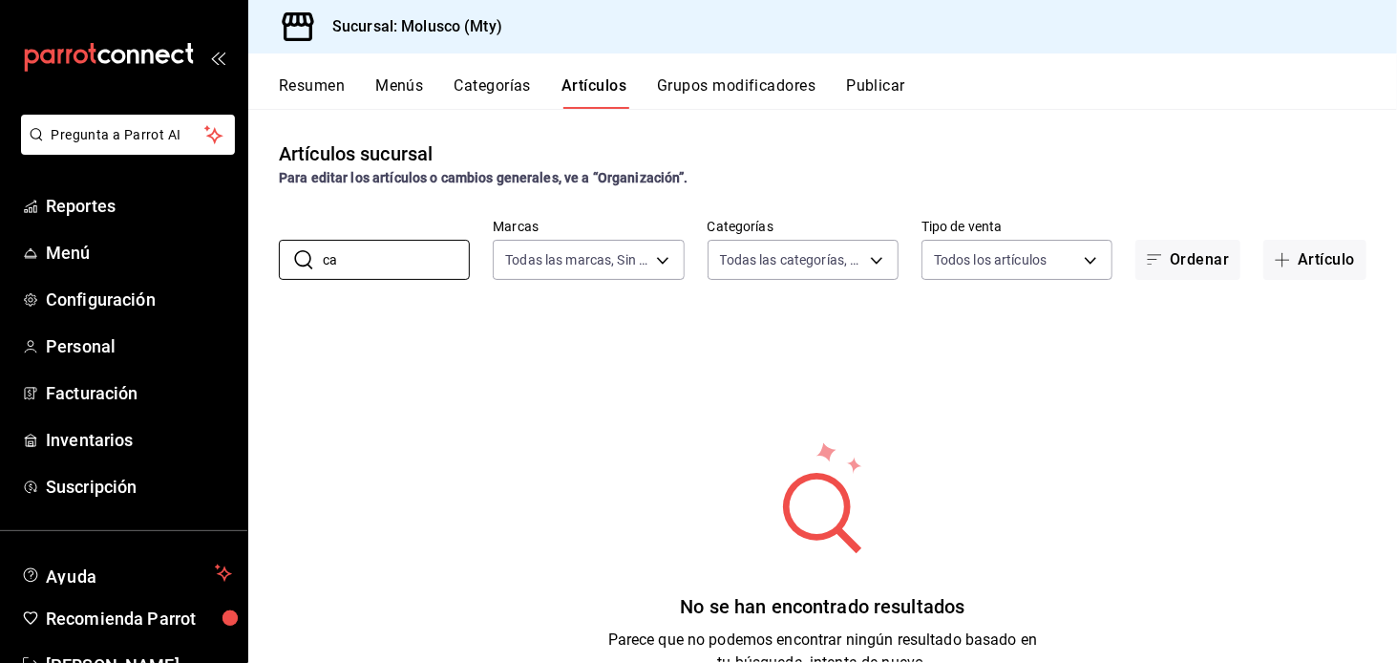
type input "c"
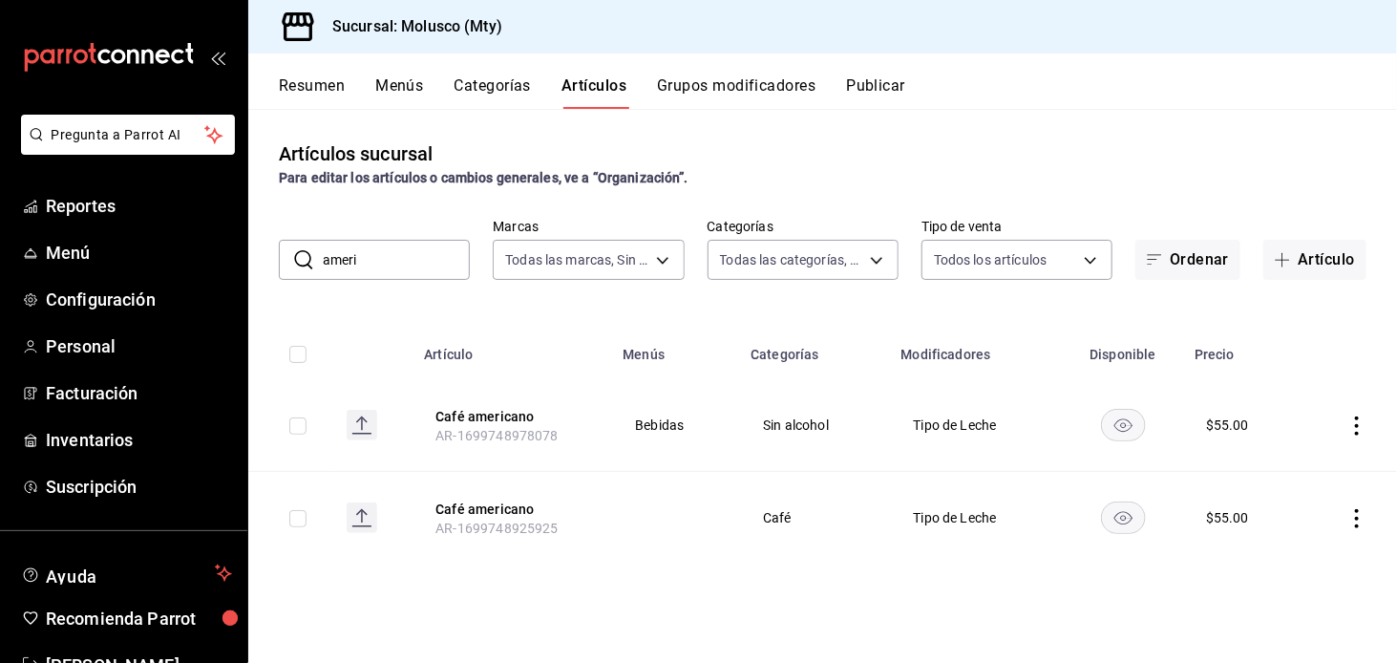
click at [398, 271] on input "ameri" at bounding box center [396, 260] width 147 height 38
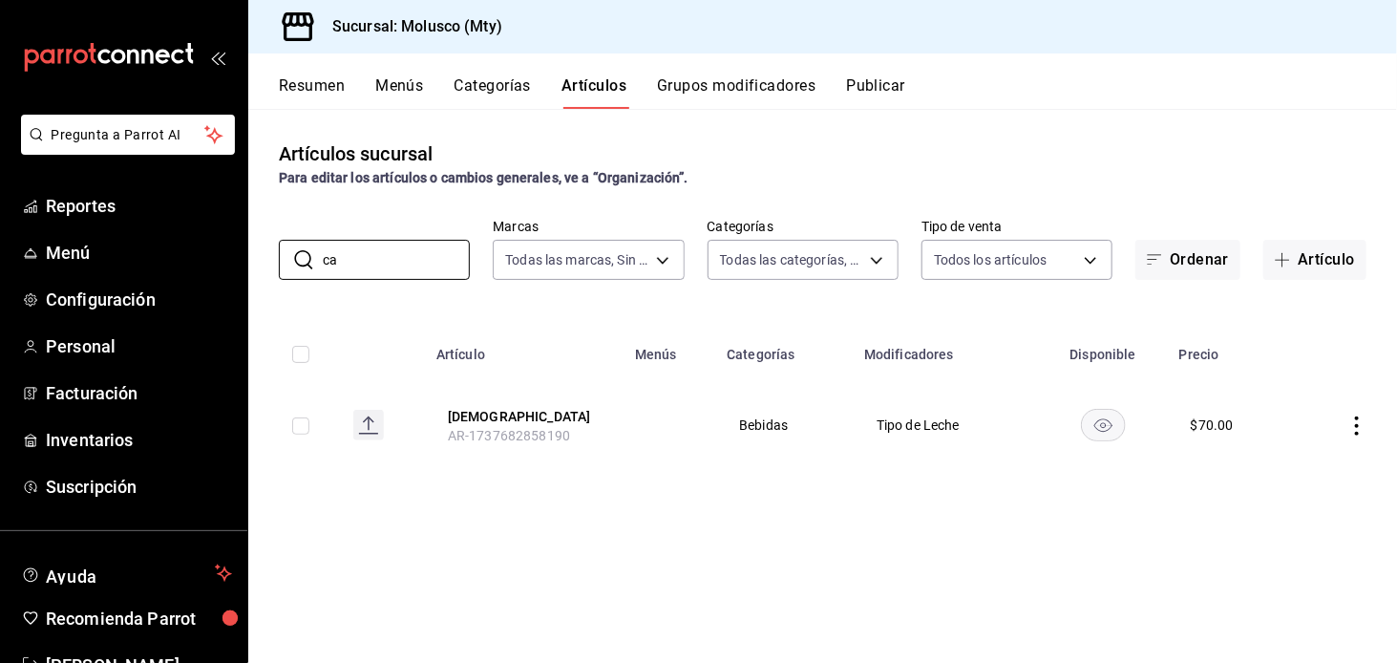
type input "c"
type input "l"
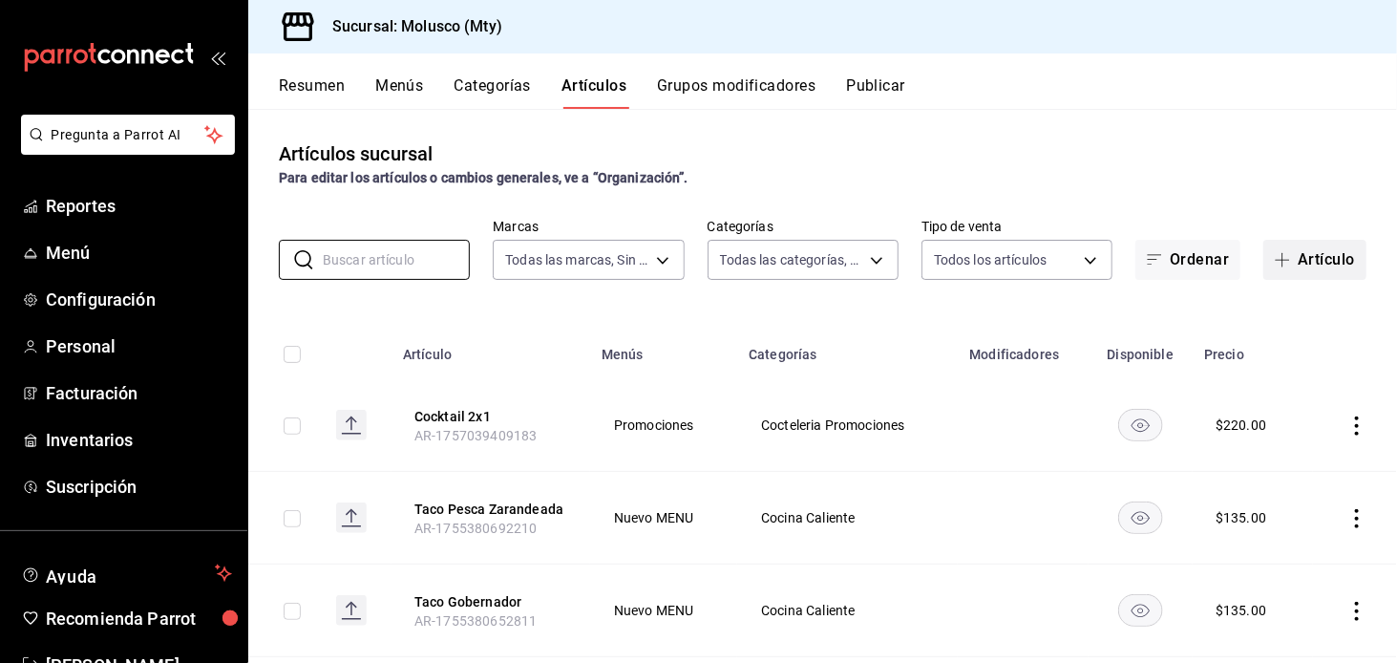
click at [1303, 272] on button "Artículo" at bounding box center [1314, 260] width 103 height 40
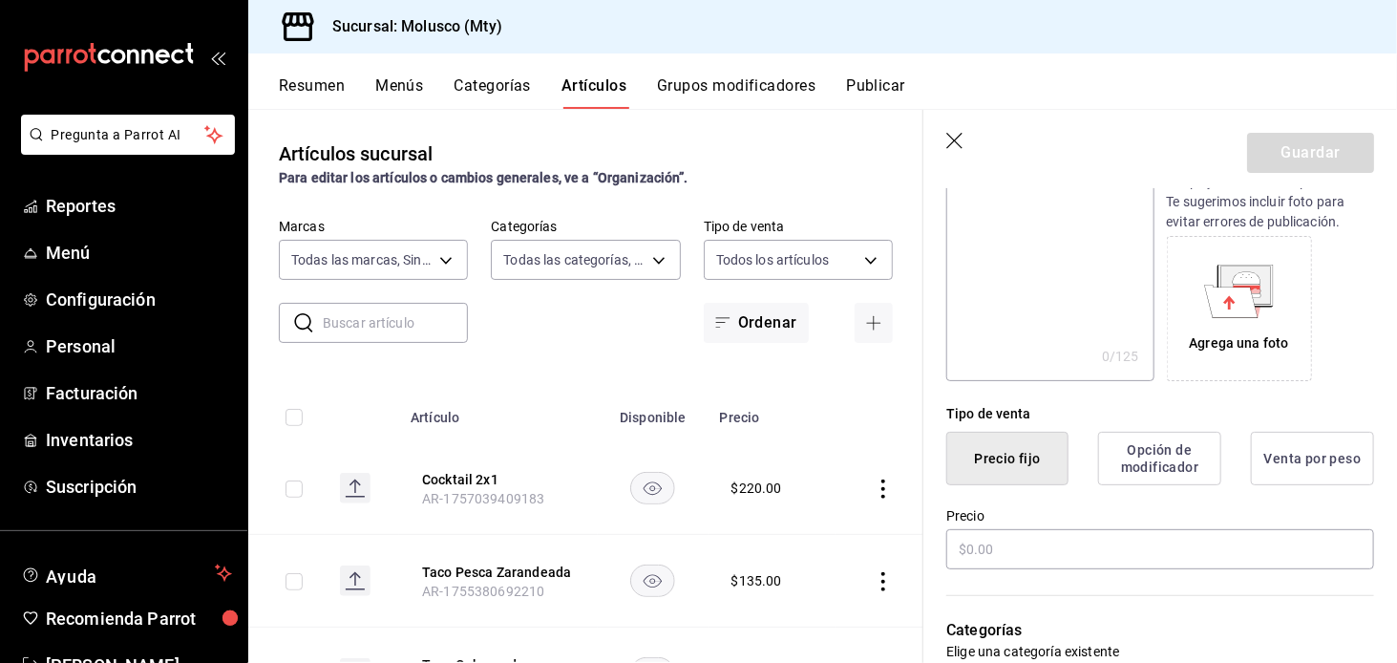
scroll to position [260, 0]
type input "Cheesecake [PERSON_NAME]"
click at [1037, 565] on input "text" at bounding box center [1160, 546] width 428 height 40
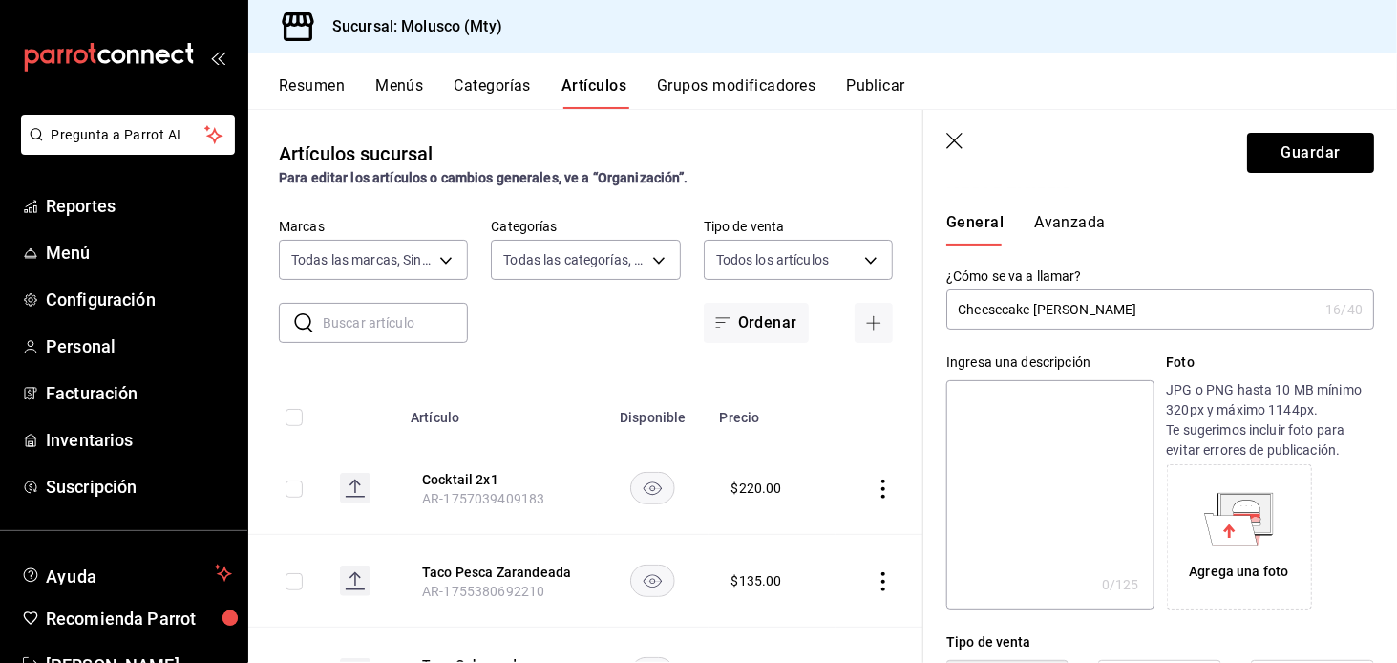
scroll to position [0, 0]
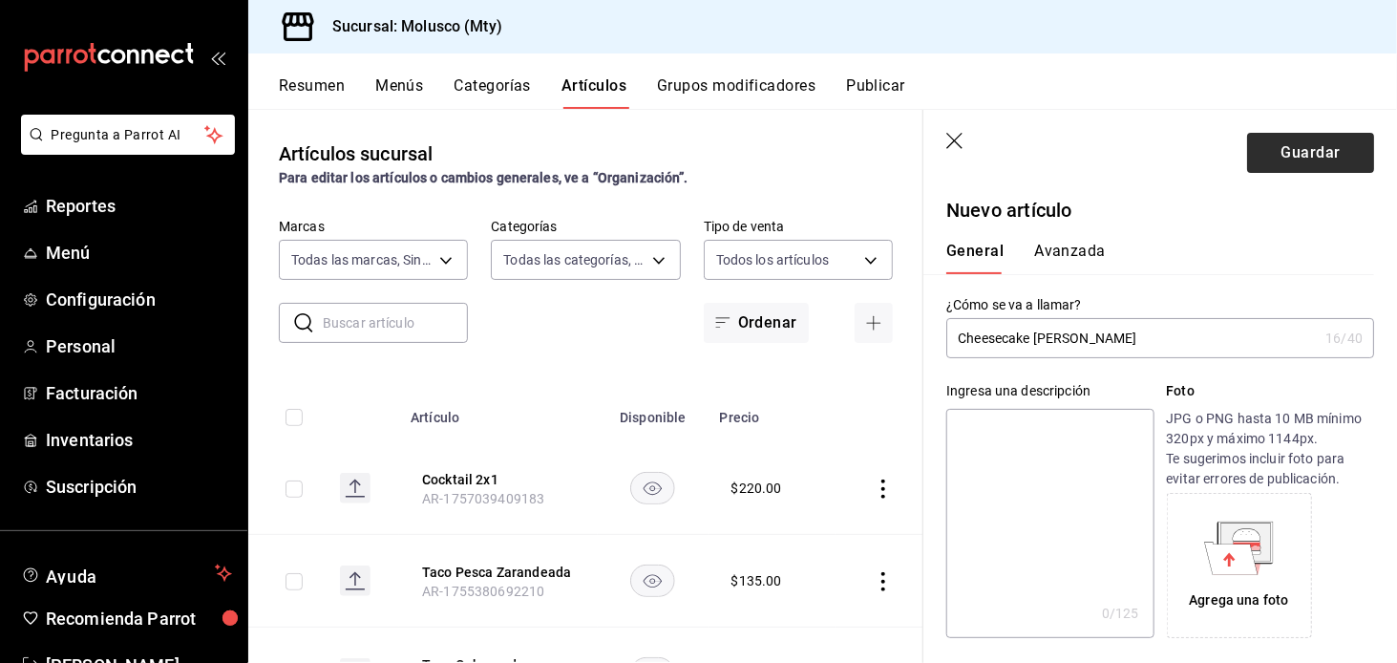
type input "$230.00"
click at [1310, 149] on button "Guardar" at bounding box center [1310, 153] width 127 height 40
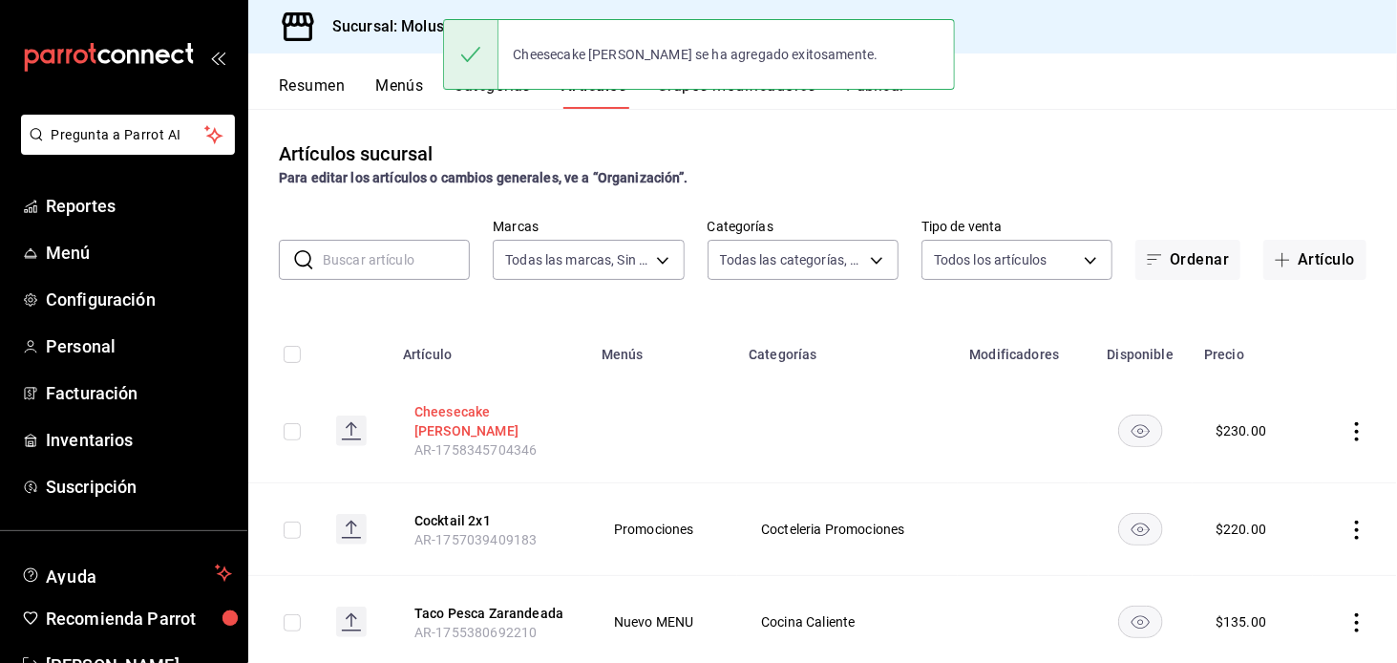
click at [485, 414] on button "Cheesecake [PERSON_NAME]" at bounding box center [490, 421] width 153 height 38
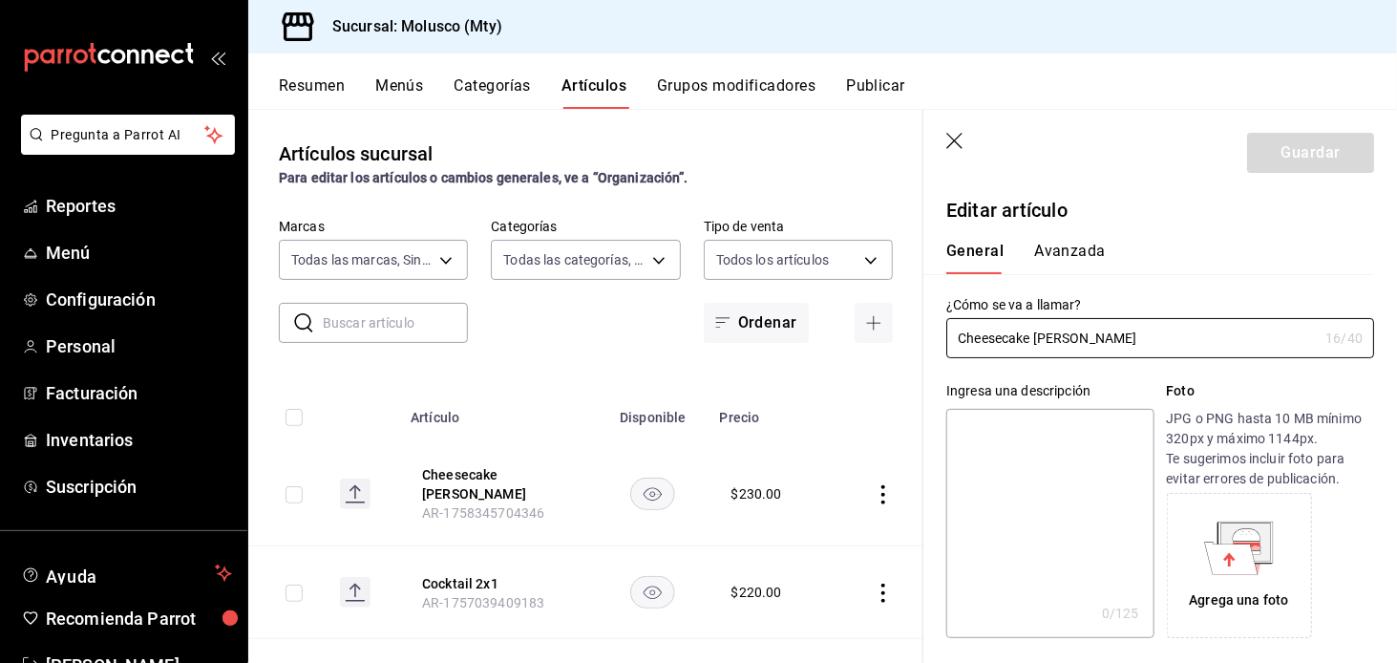
type input "$230.00"
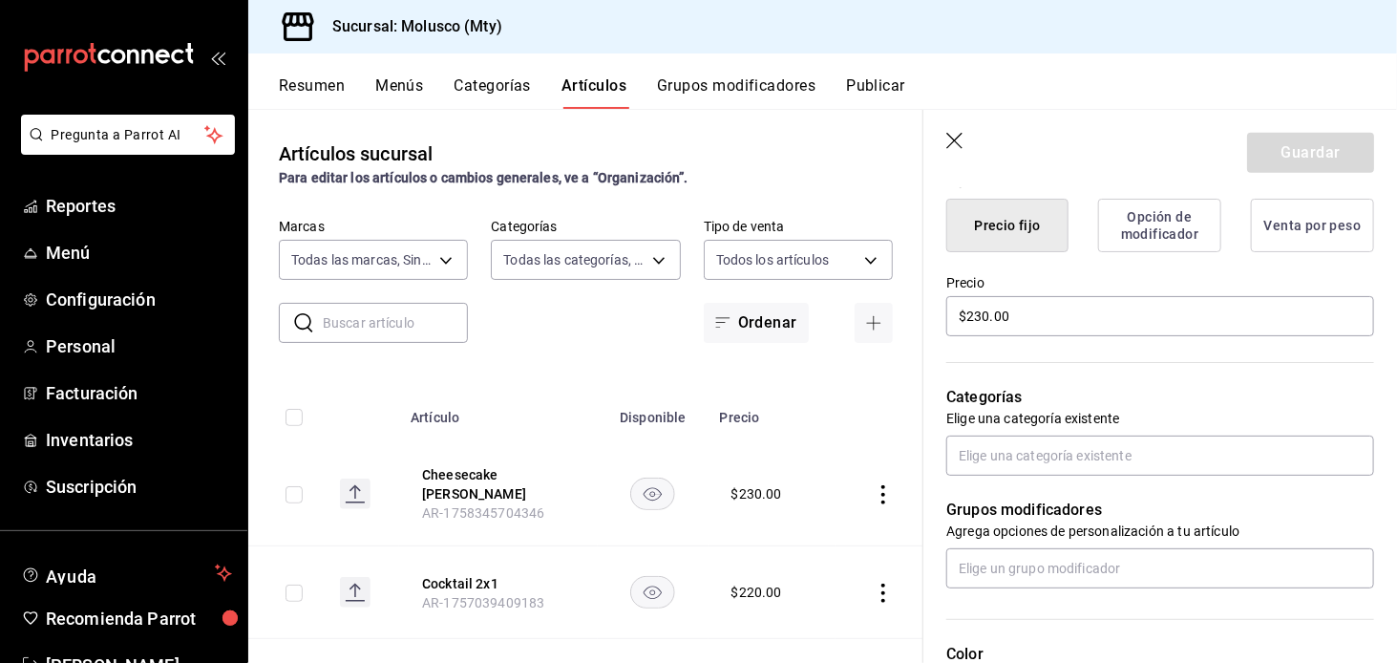
scroll to position [491, 0]
click at [1062, 465] on input "text" at bounding box center [1160, 455] width 428 height 40
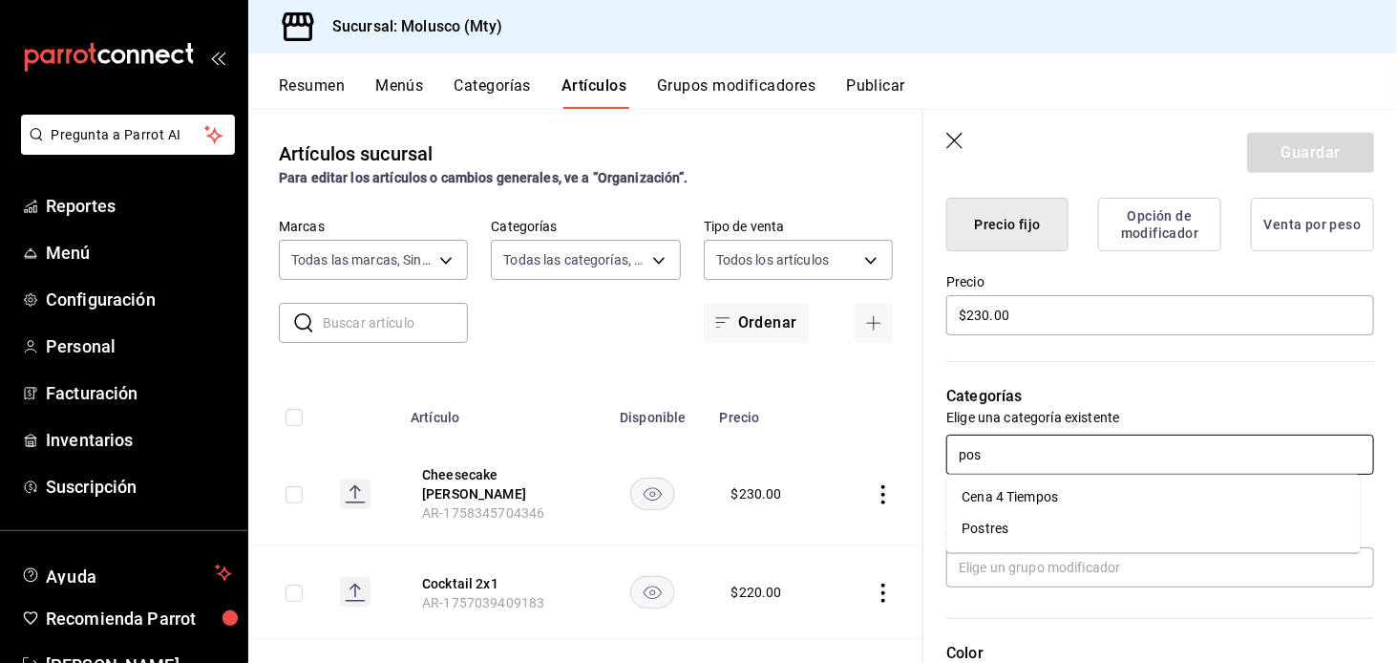
type input "post"
click at [1062, 502] on li "Postres" at bounding box center [1153, 498] width 414 height 32
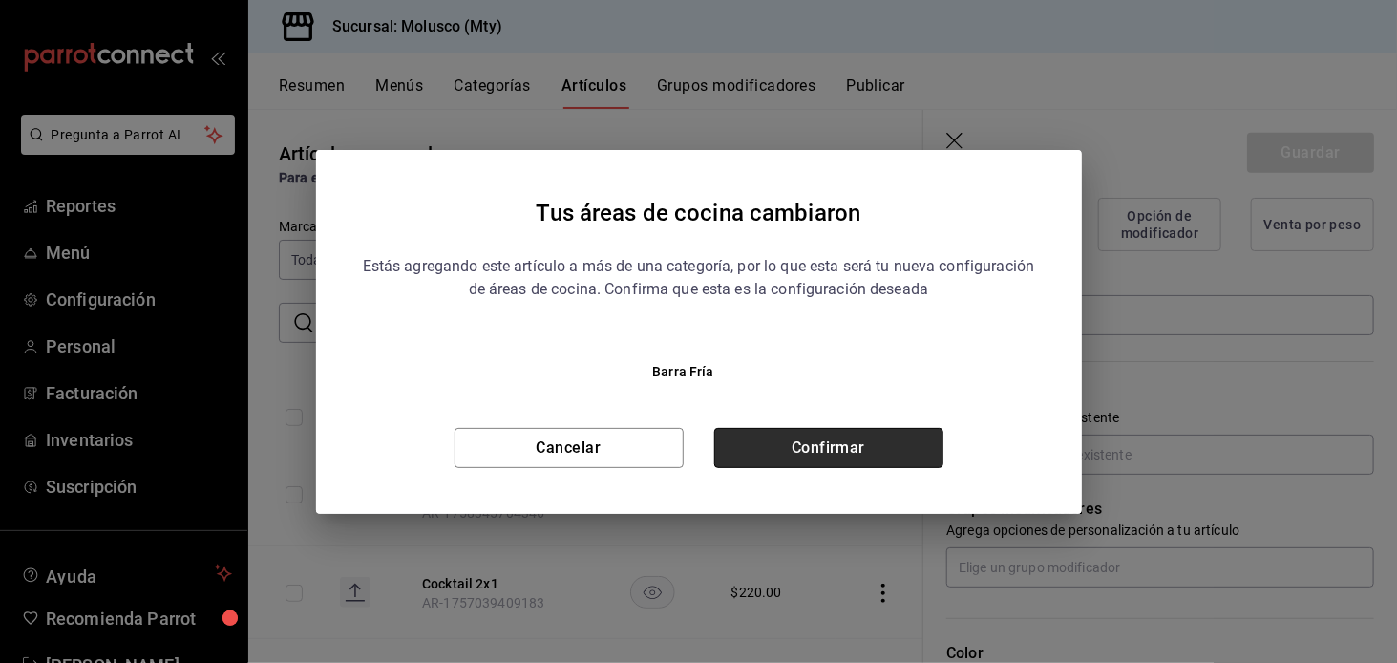
click at [855, 449] on button "Confirmar" at bounding box center [828, 448] width 229 height 40
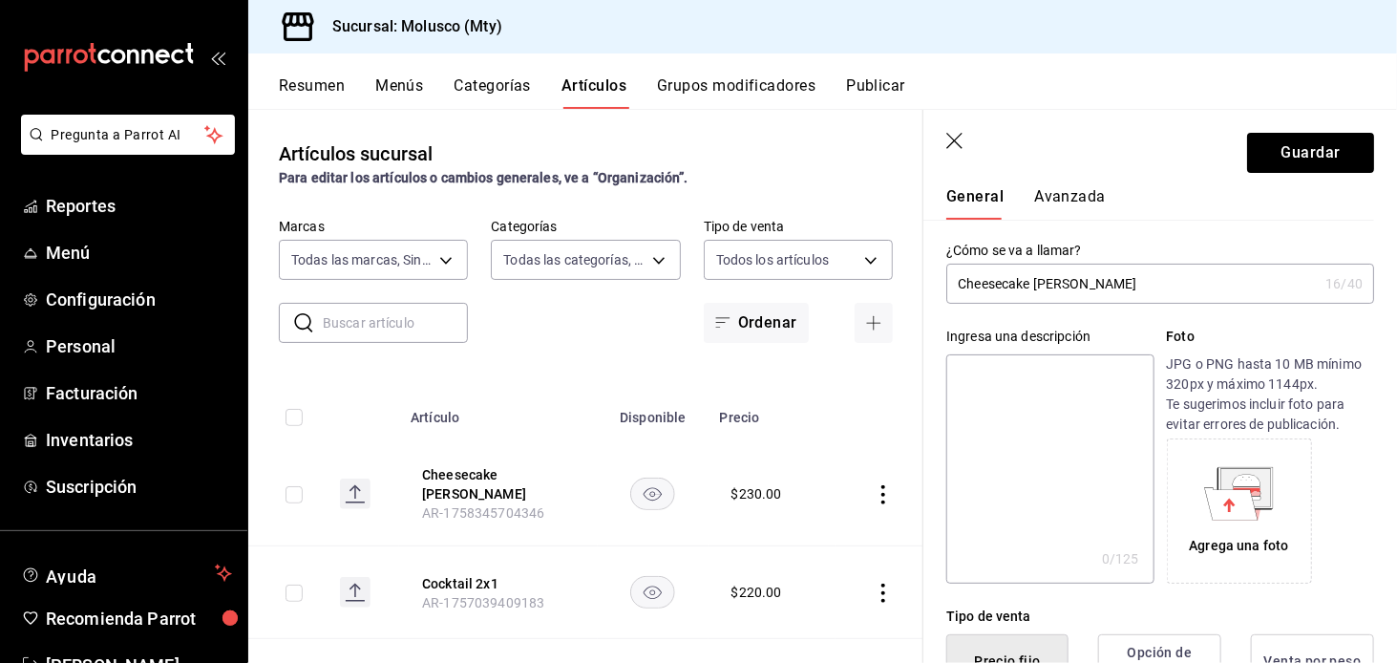
scroll to position [53, 0]
click at [1273, 171] on button "Guardar" at bounding box center [1310, 153] width 127 height 40
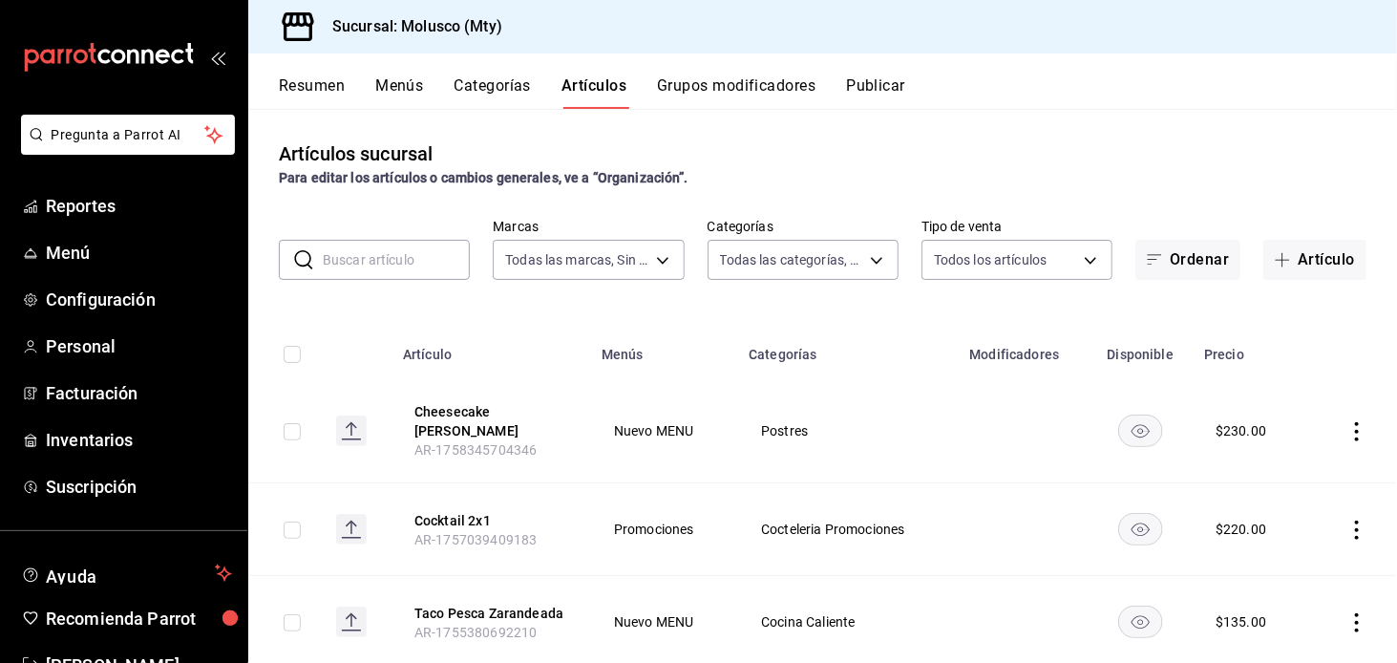
click at [360, 266] on input "text" at bounding box center [396, 260] width 147 height 38
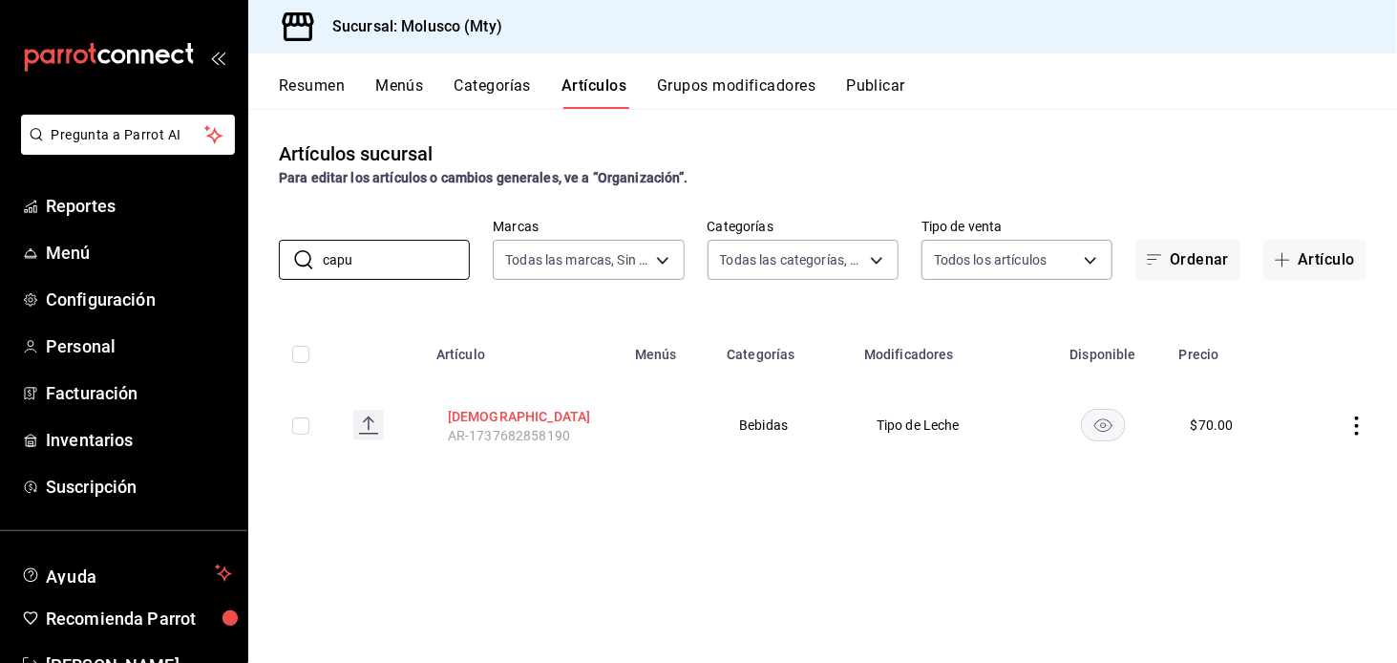
type input "capu"
click at [498, 420] on button "[DEMOGRAPHIC_DATA]" at bounding box center [524, 416] width 153 height 19
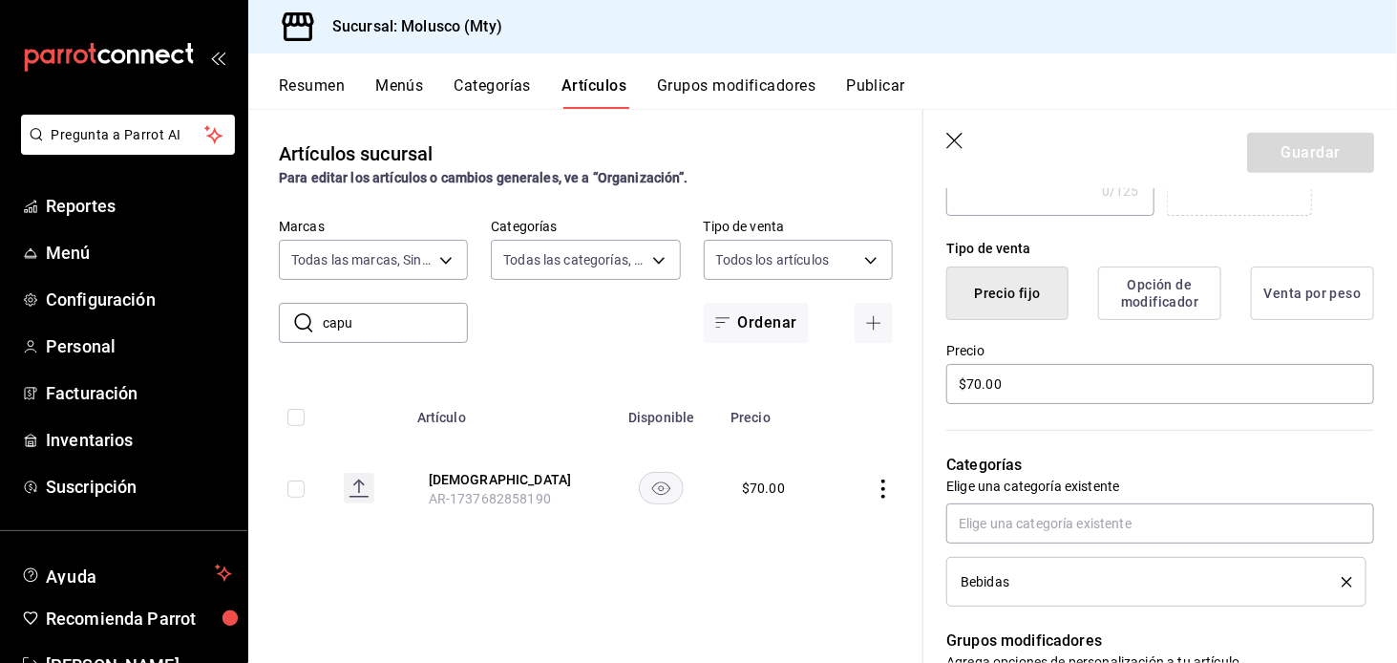
scroll to position [422, 0]
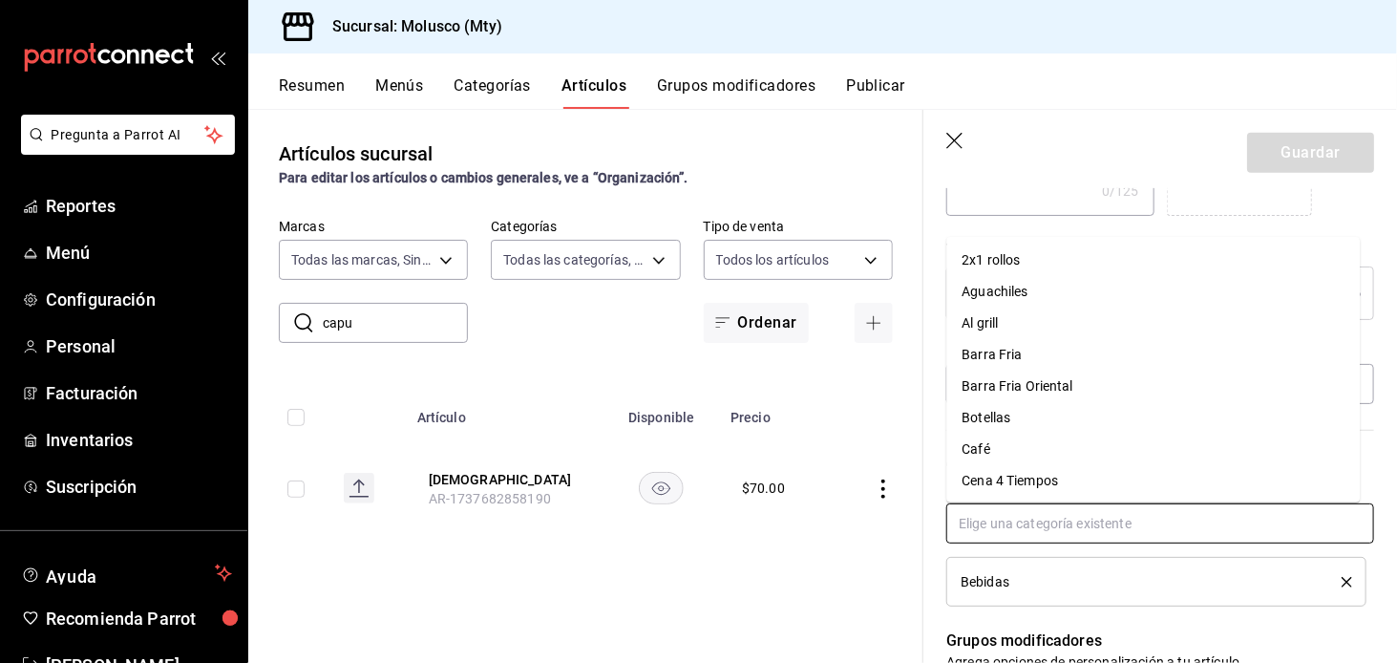
click at [1037, 520] on input "text" at bounding box center [1160, 523] width 428 height 40
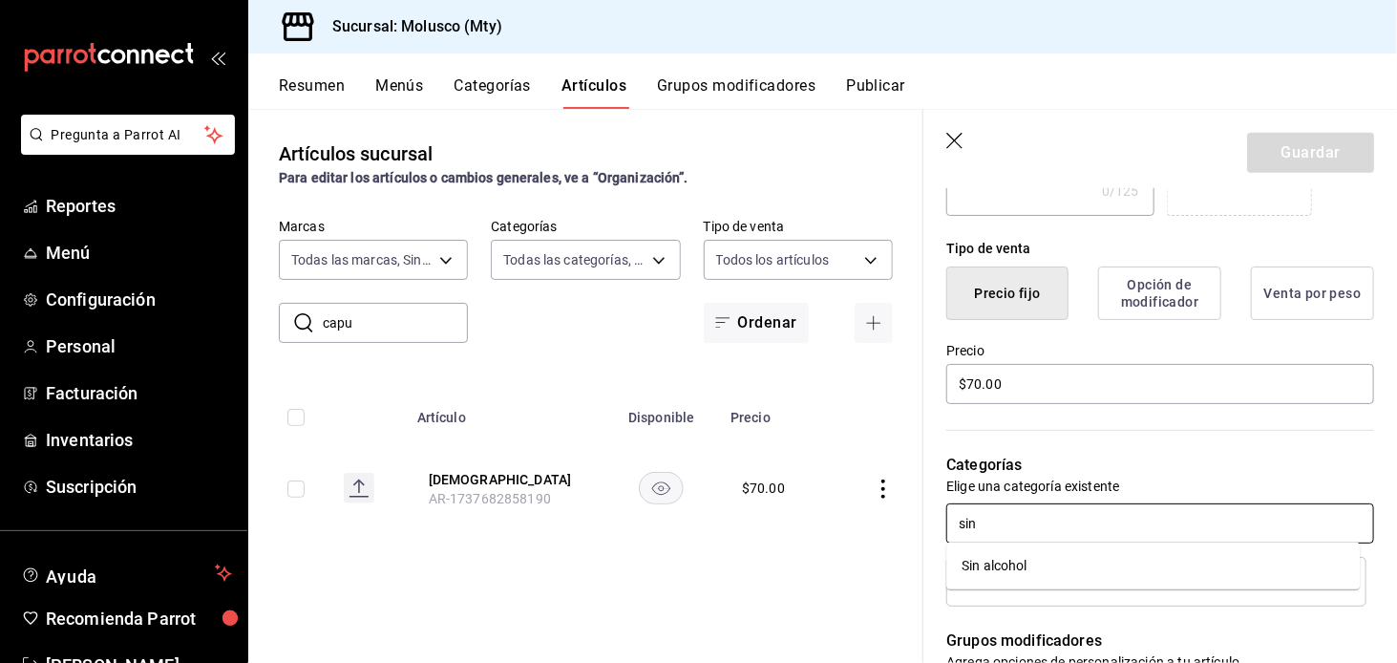
type input "sin"
click at [1023, 577] on li "Sin alcohol" at bounding box center [1153, 566] width 414 height 32
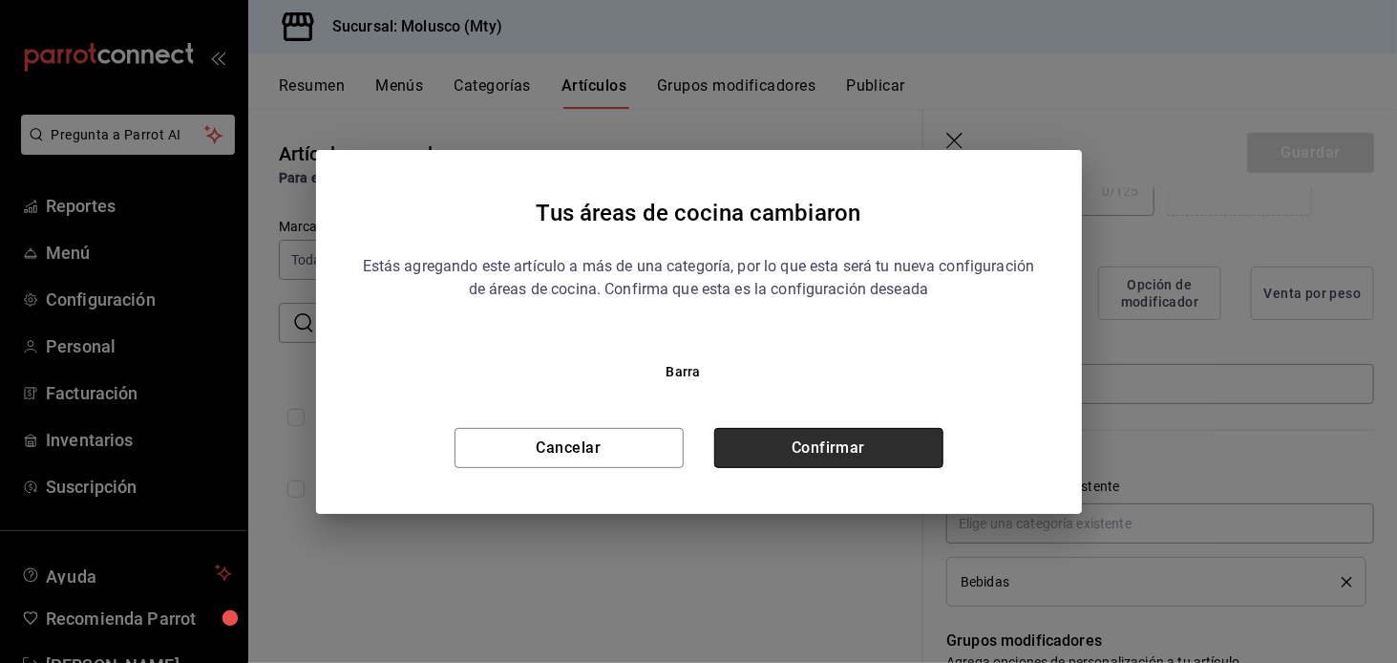
click at [897, 466] on button "Confirmar" at bounding box center [828, 448] width 229 height 40
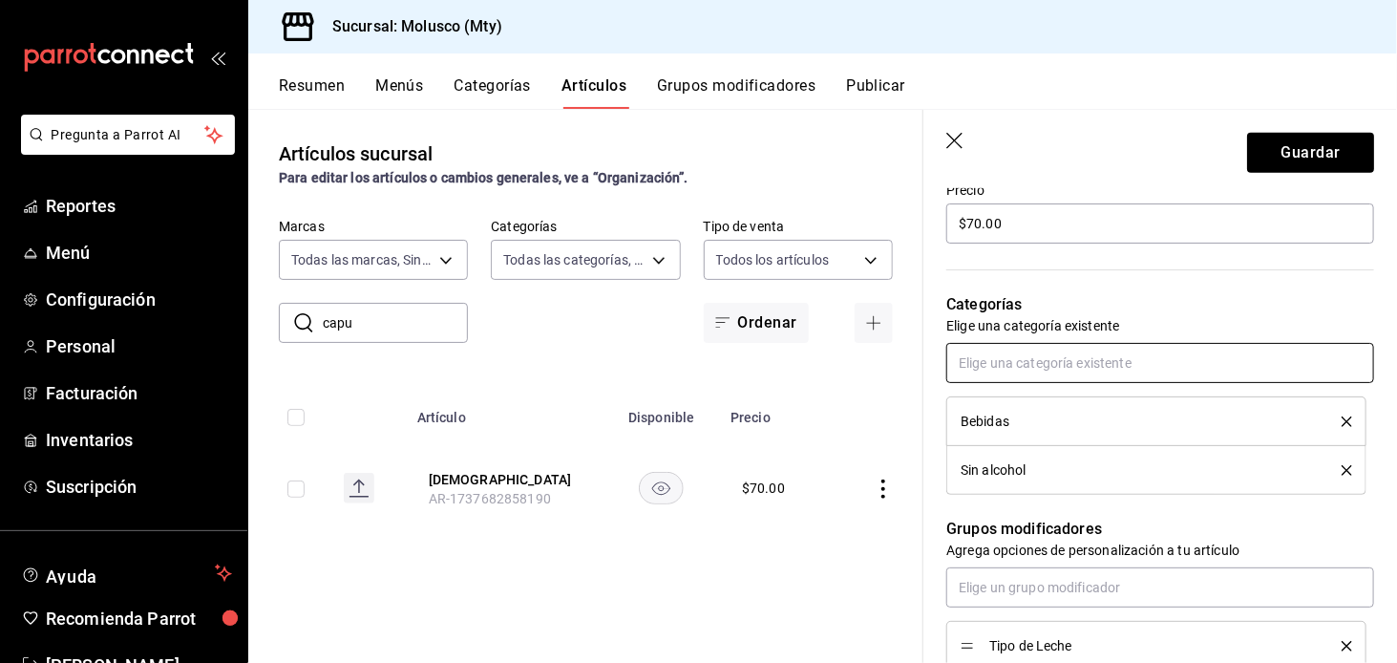
scroll to position [583, 0]
click at [1277, 147] on button "Guardar" at bounding box center [1310, 153] width 127 height 40
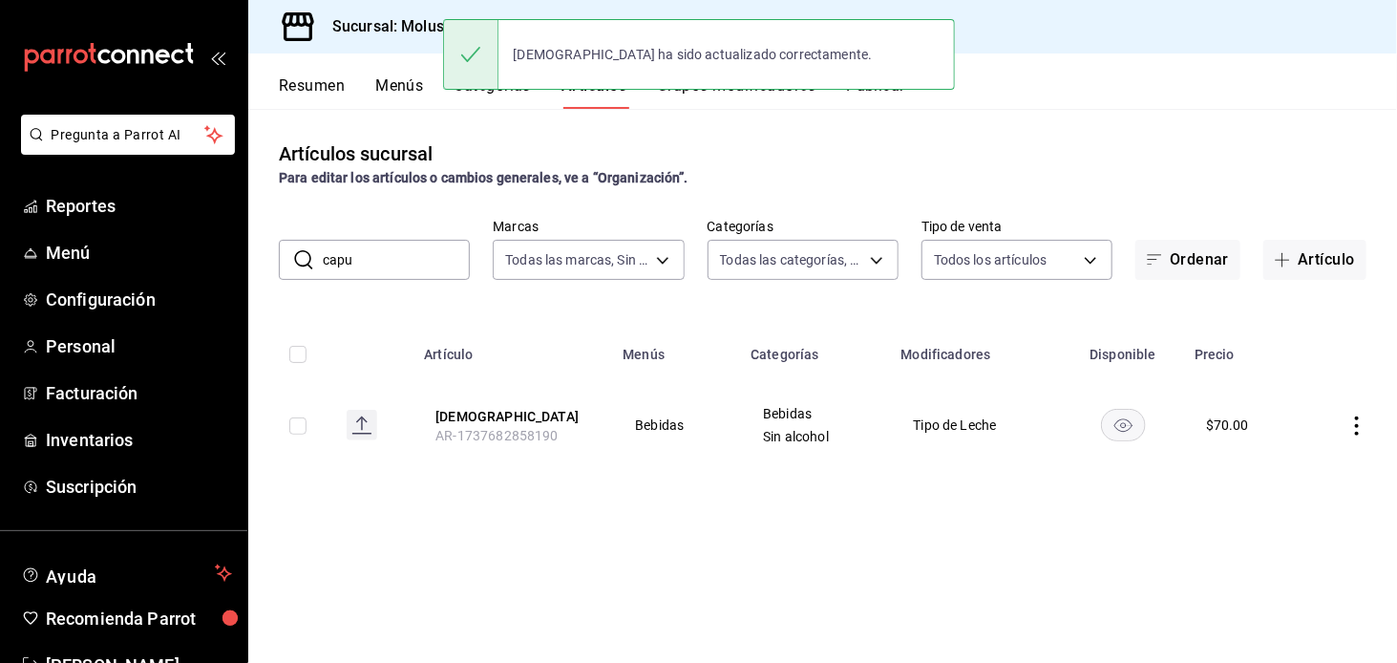
click at [409, 243] on input "capu" at bounding box center [396, 260] width 147 height 38
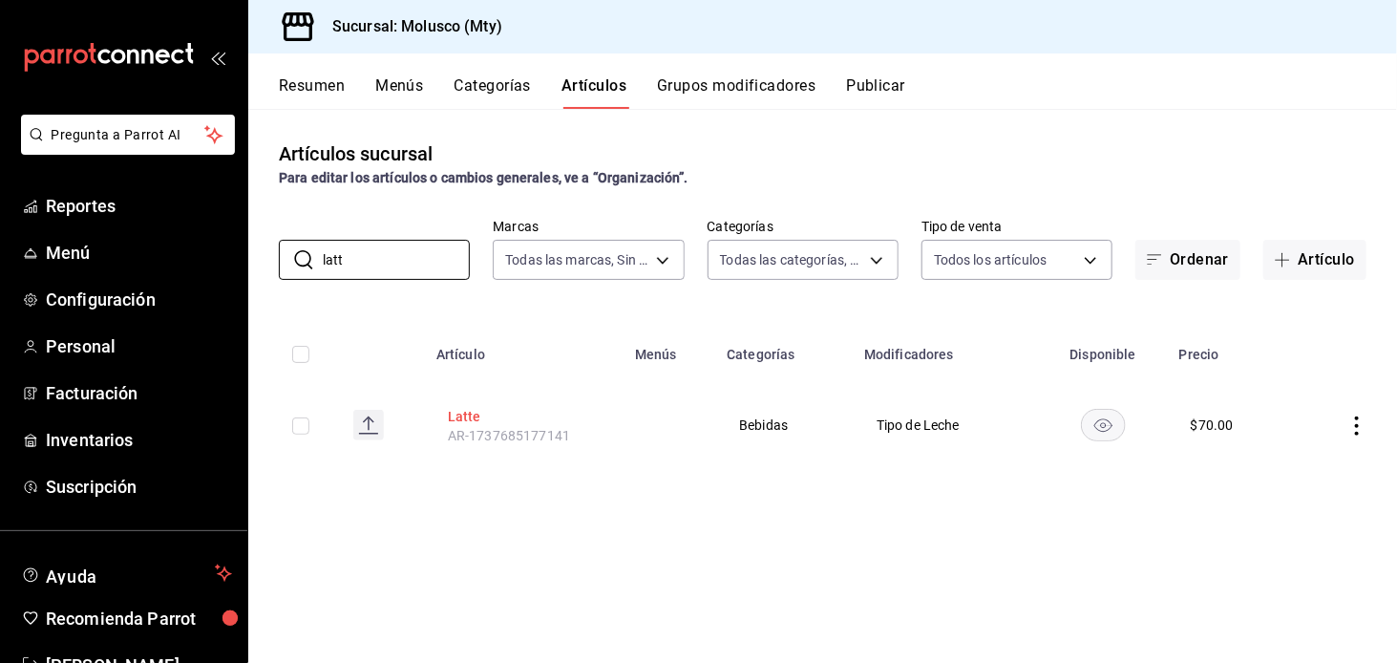
type input "latt"
click at [490, 415] on button "Latte" at bounding box center [524, 416] width 153 height 19
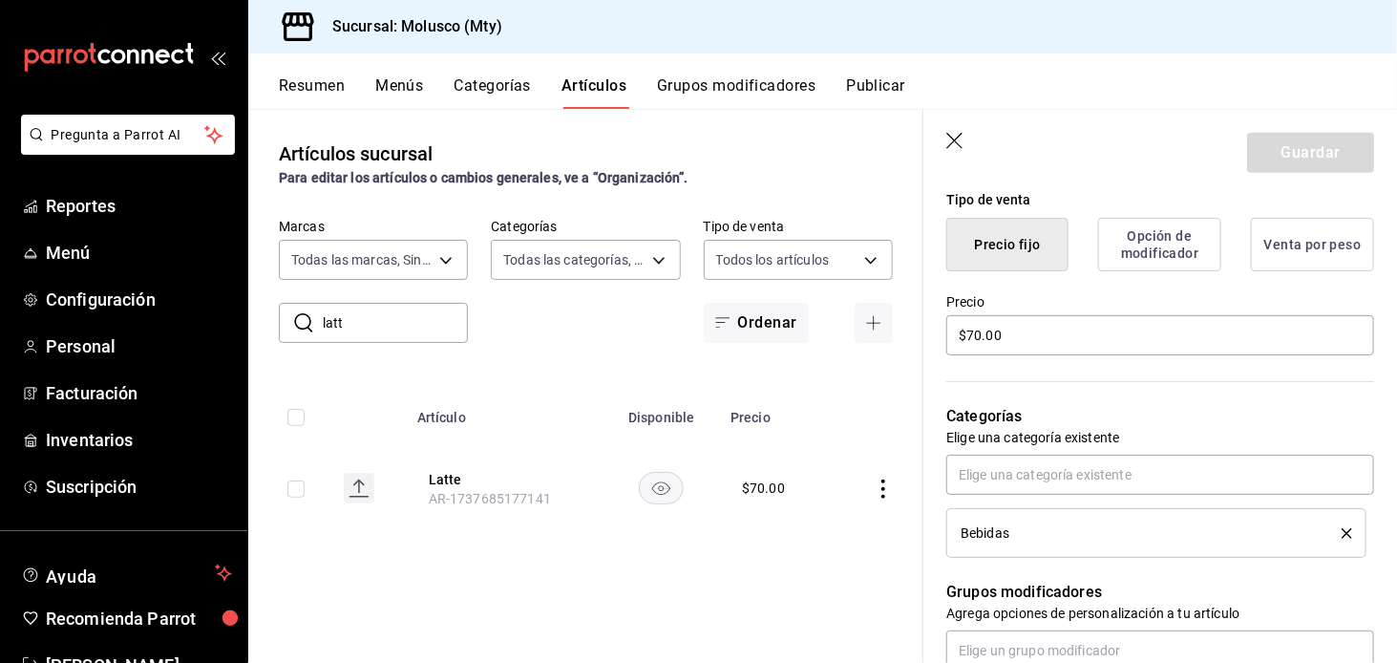
scroll to position [472, 0]
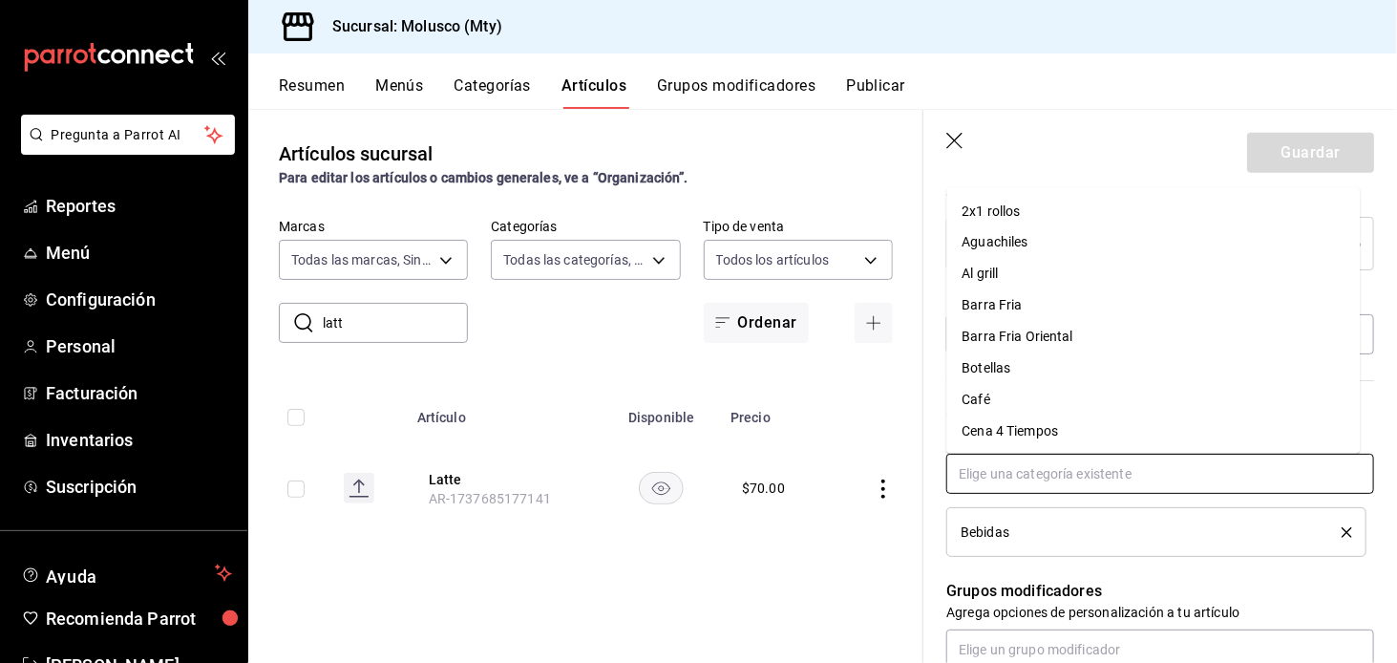
click at [1025, 468] on input "text" at bounding box center [1160, 474] width 428 height 40
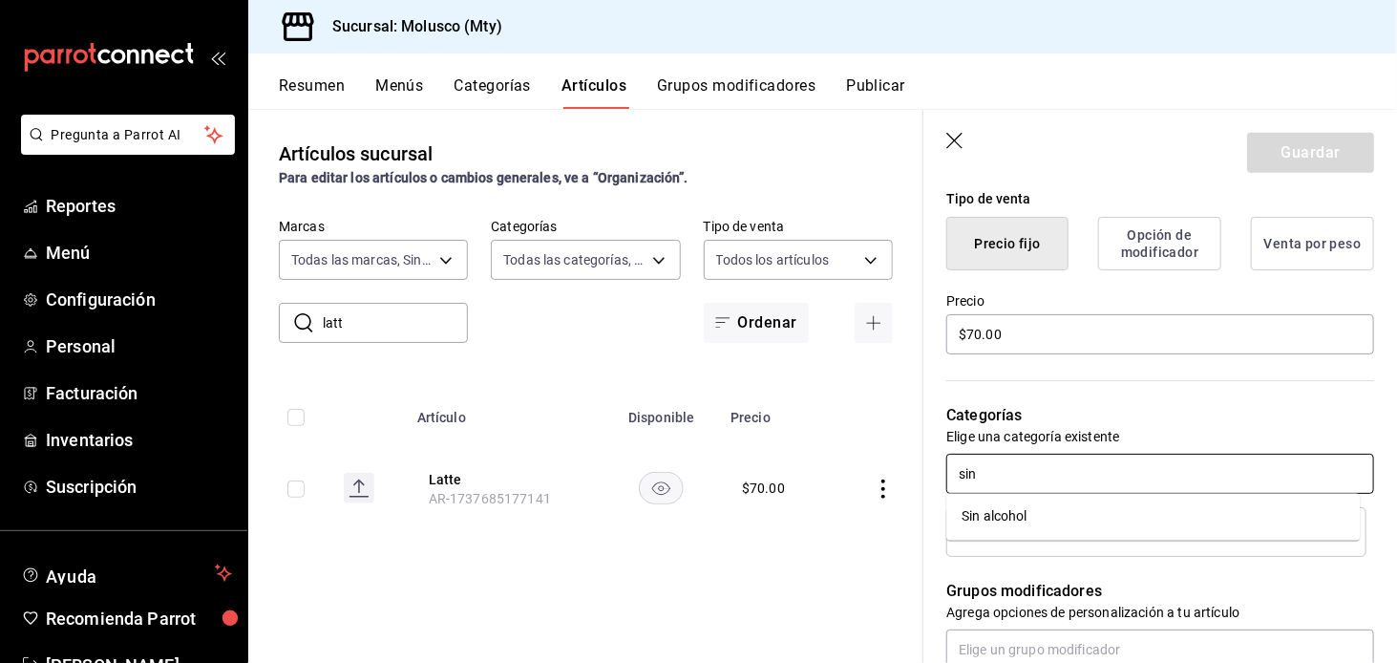
type input "sin"
click at [995, 524] on li "Sin alcohol" at bounding box center [1153, 517] width 414 height 32
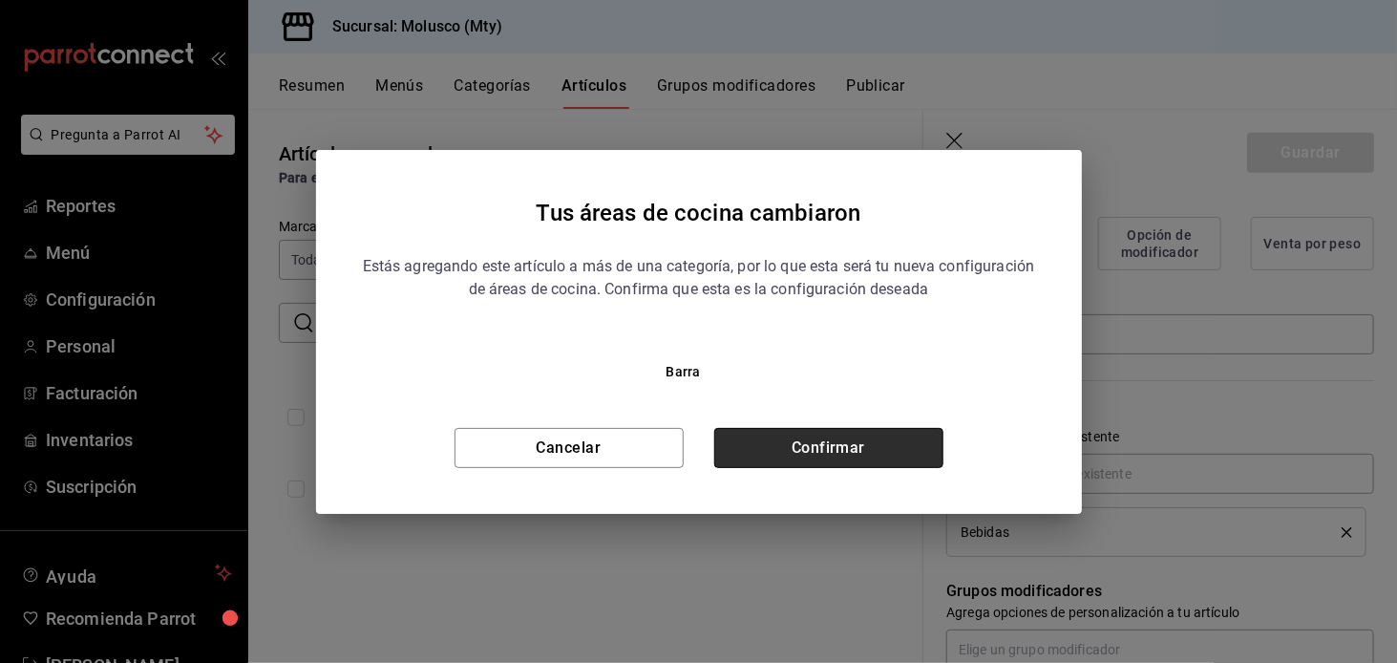
click at [910, 438] on button "Confirmar" at bounding box center [828, 448] width 229 height 40
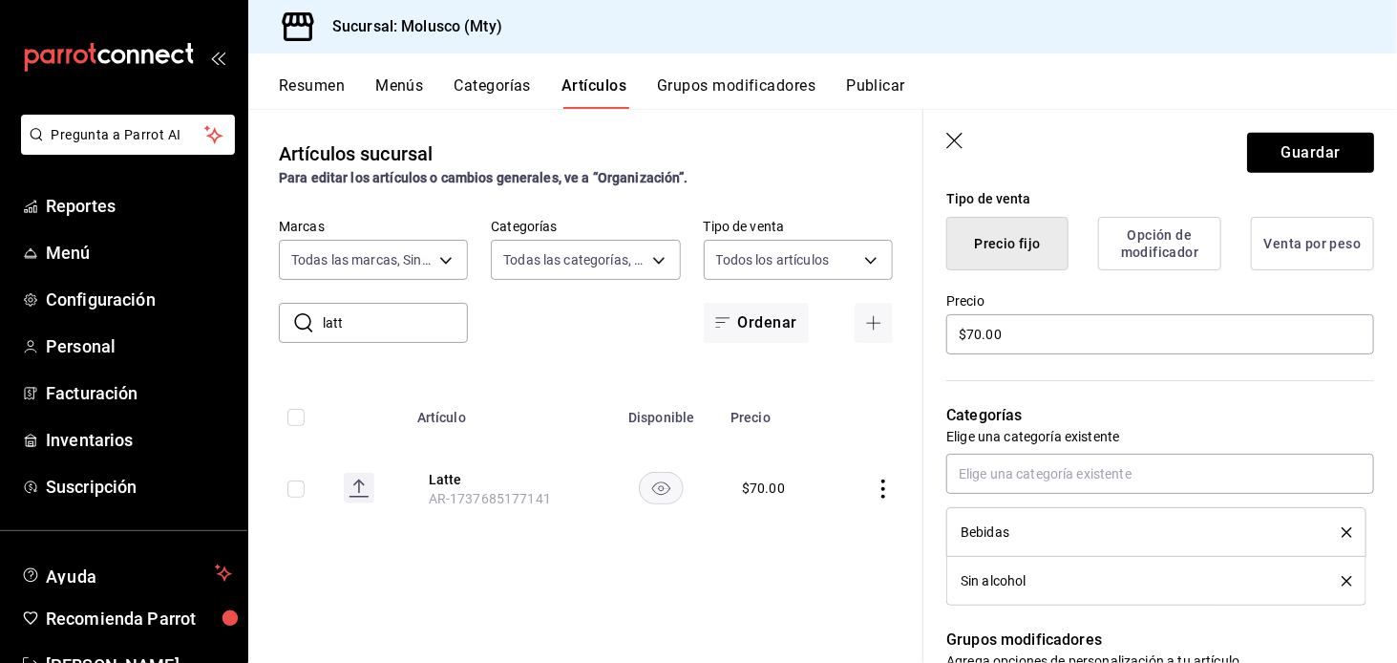
click at [1318, 118] on header "Guardar" at bounding box center [1160, 149] width 474 height 78
click at [1288, 147] on button "Guardar" at bounding box center [1310, 153] width 127 height 40
